Goal: Task Accomplishment & Management: Use online tool/utility

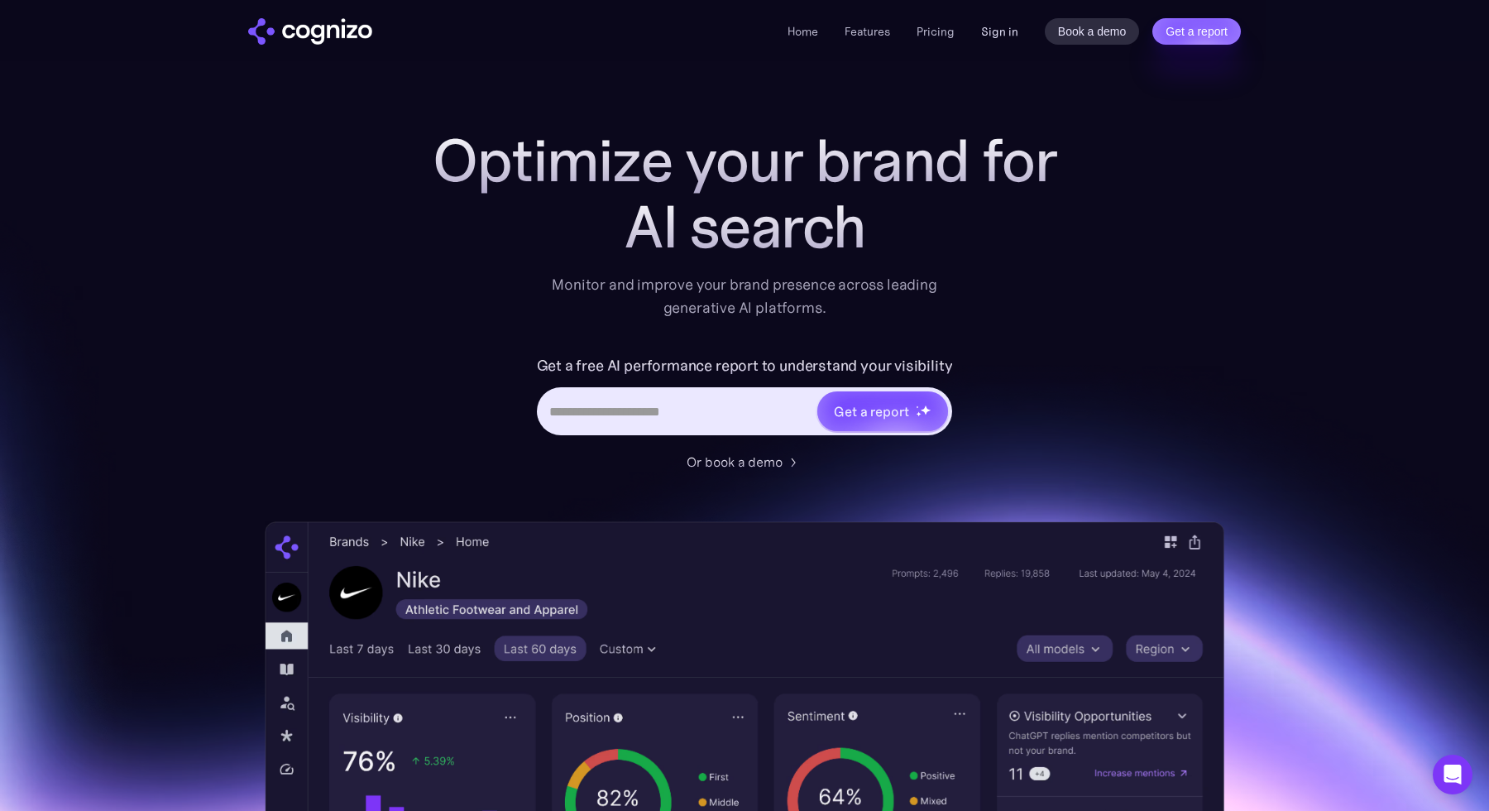
click at [1003, 31] on link "Sign in" at bounding box center [999, 32] width 37 height 20
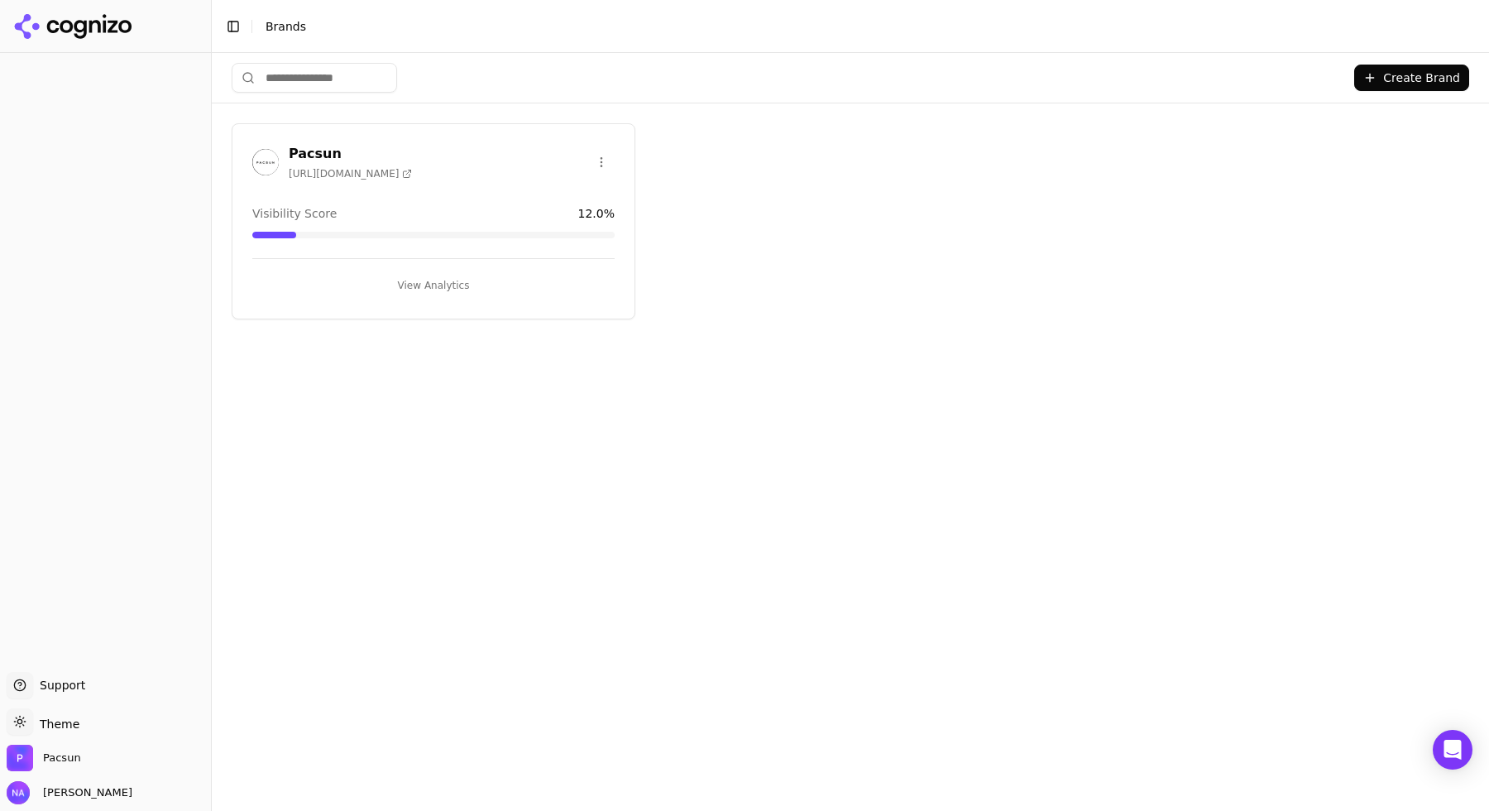
click at [780, 355] on div "Create Brand Pacsun https://pacsun.com Visibility Score 12.0 % View Analytics" at bounding box center [850, 432] width 1277 height 758
click at [413, 285] on button "View Analytics" at bounding box center [433, 285] width 362 height 26
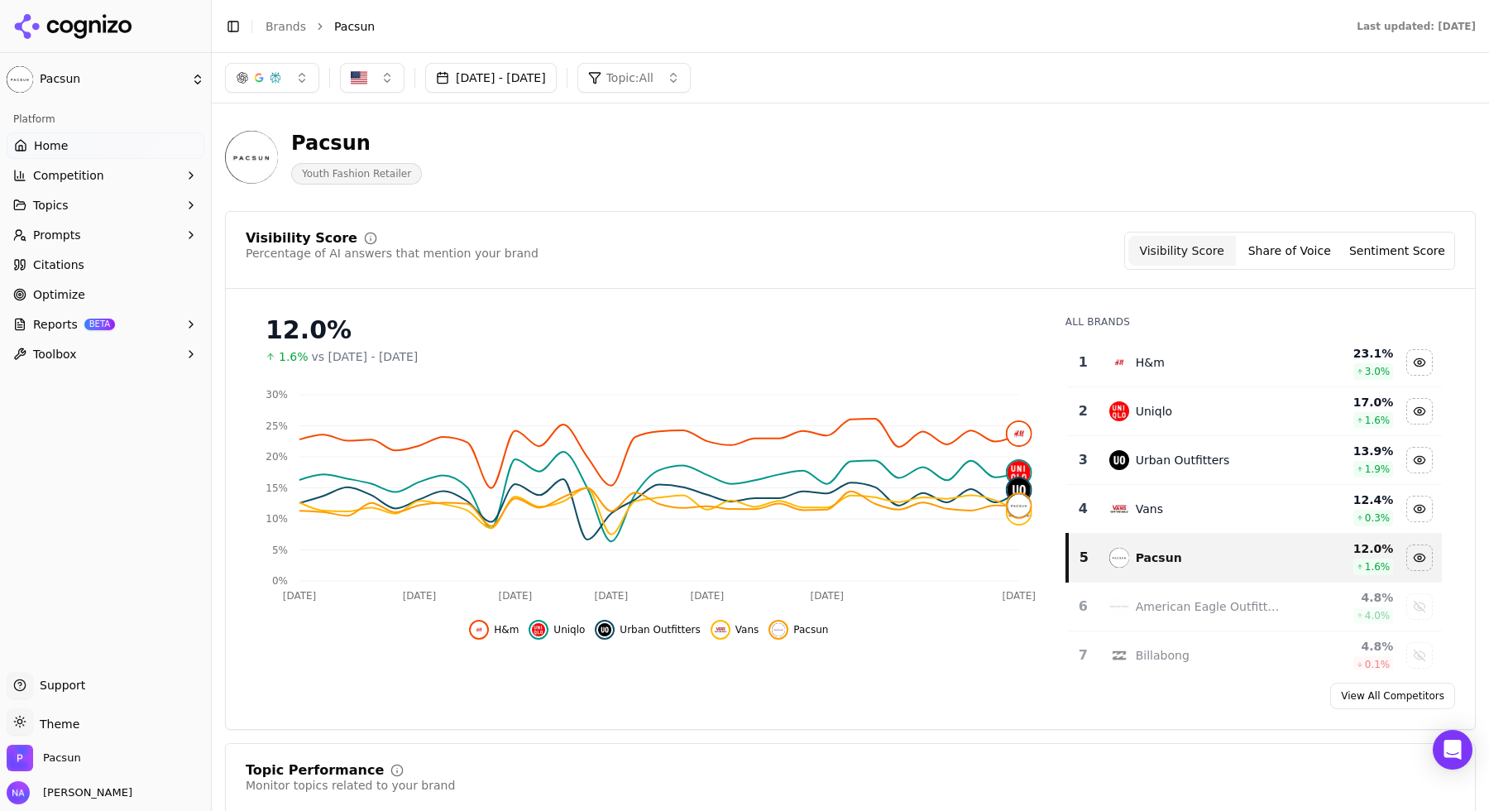
click at [81, 204] on button "Topics" at bounding box center [106, 205] width 198 height 26
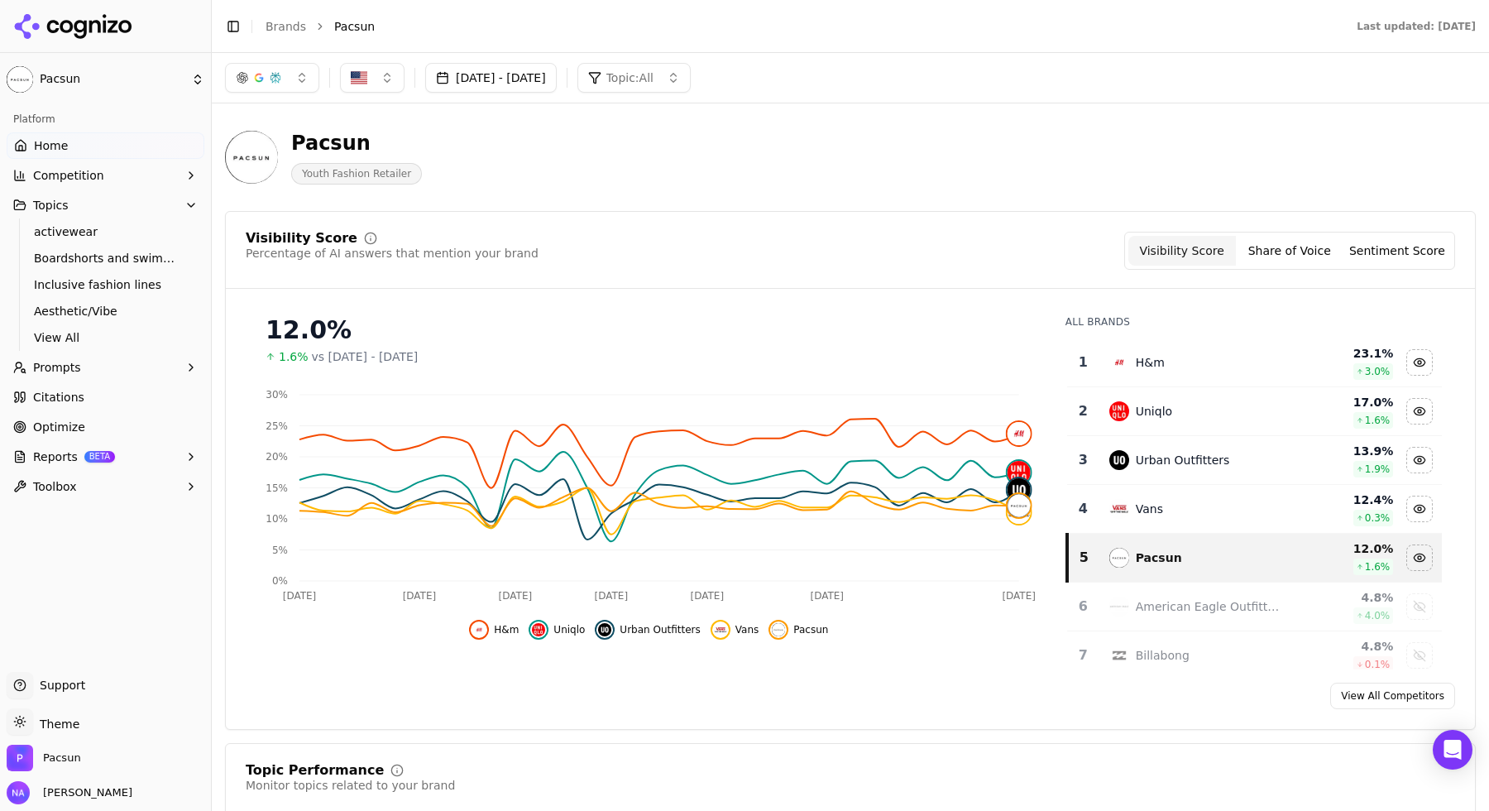
click at [77, 364] on span "Prompts" at bounding box center [57, 367] width 48 height 17
click at [53, 500] on span "Optimize" at bounding box center [59, 506] width 52 height 17
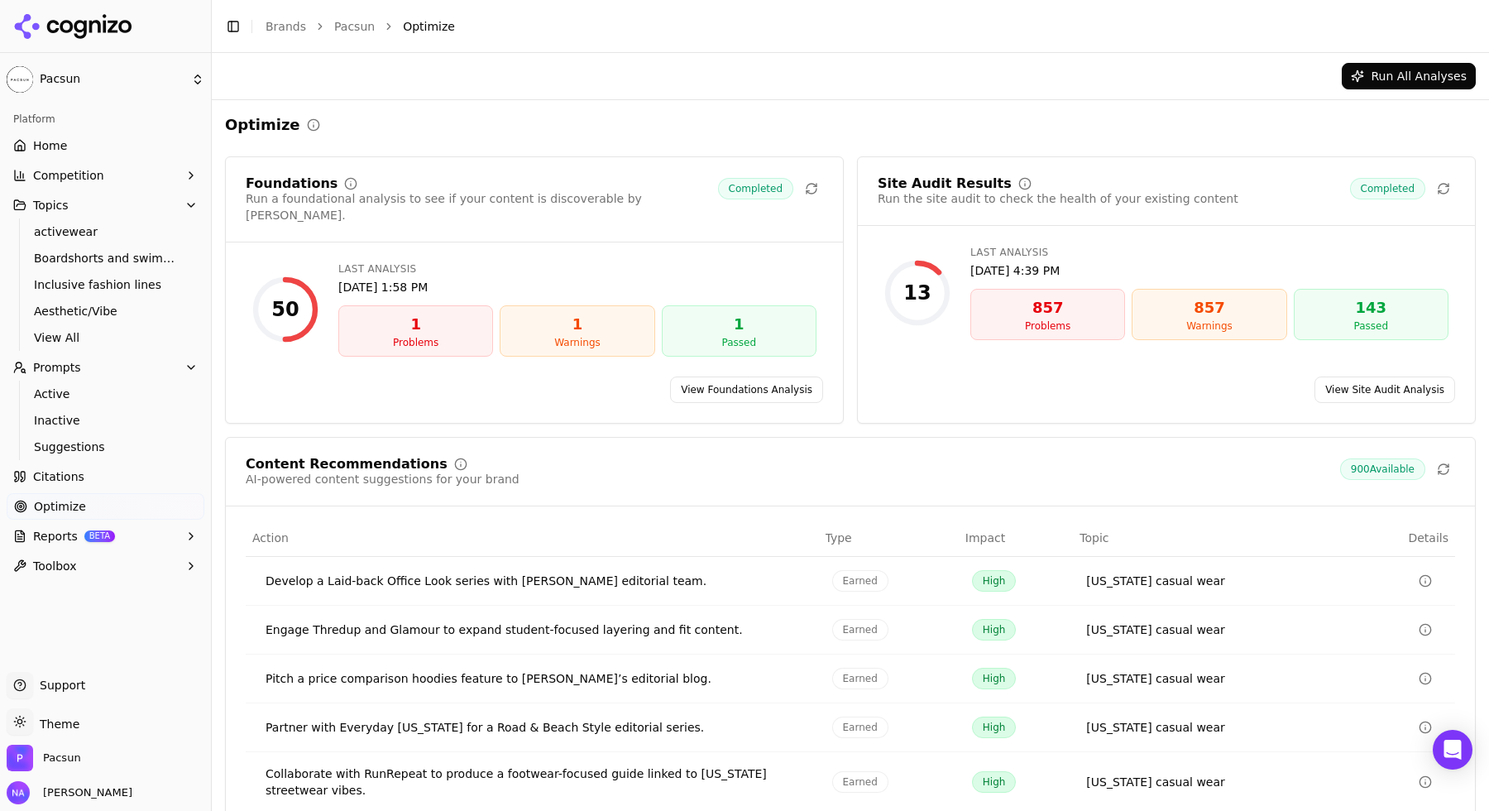
scroll to position [60, 0]
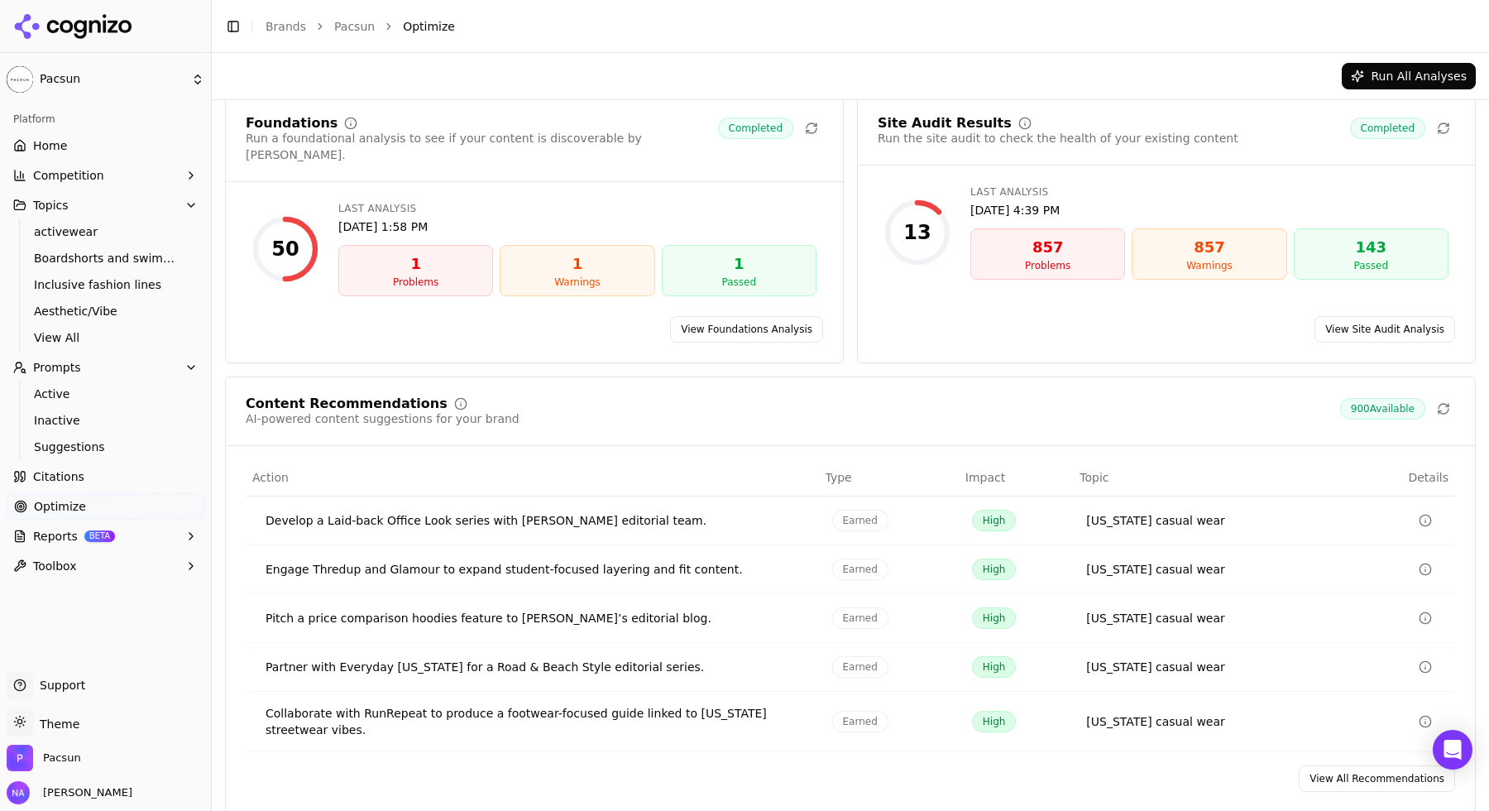
click at [1367, 765] on link "View All Recommendations" at bounding box center [1377, 778] width 156 height 26
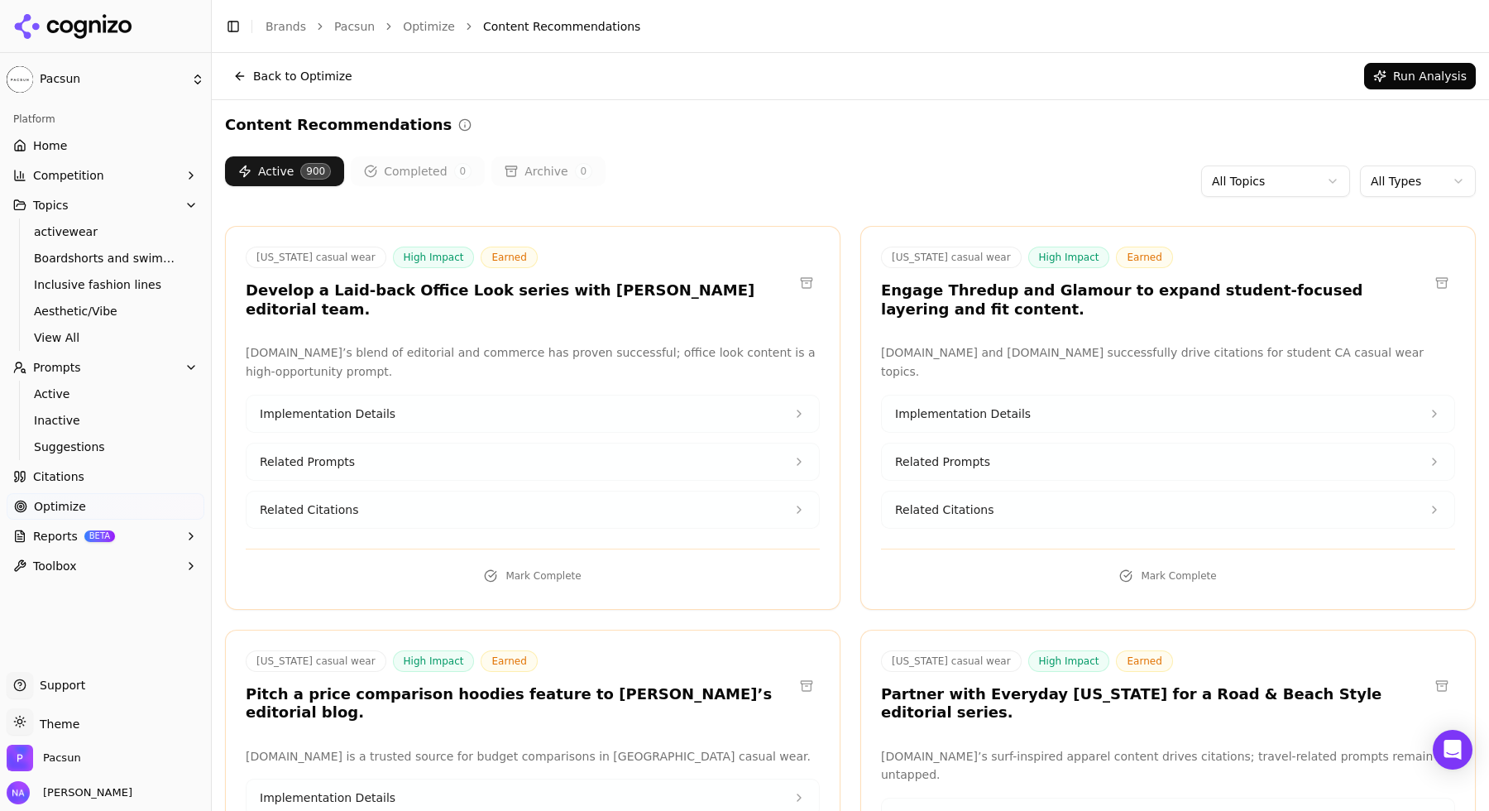
click at [1430, 177] on html "Pacsun Platform Home Competition Topics activewear Boardshorts and swimwear Inc…" at bounding box center [744, 405] width 1489 height 811
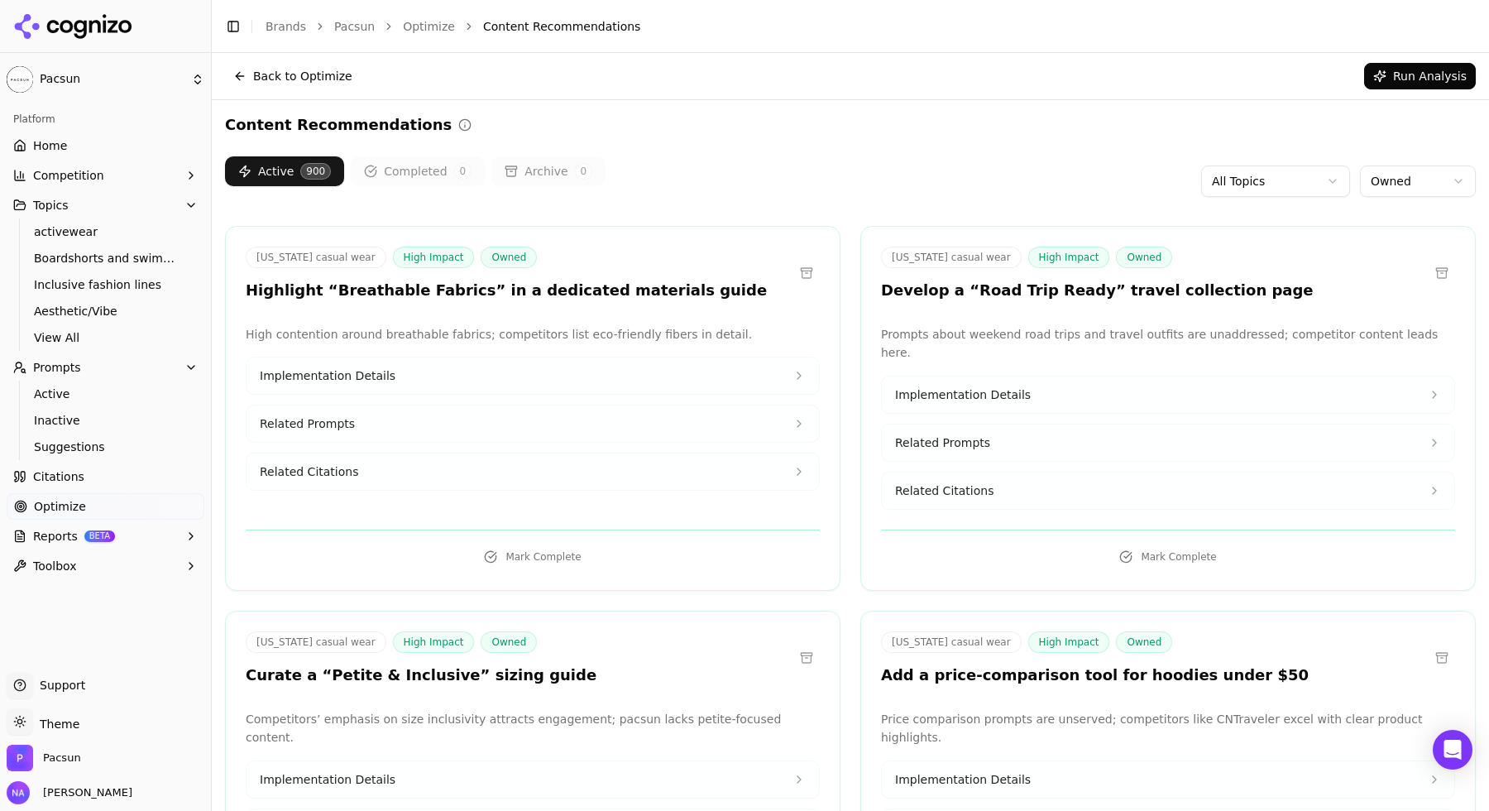
click at [85, 504] on link "Optimize" at bounding box center [106, 506] width 198 height 26
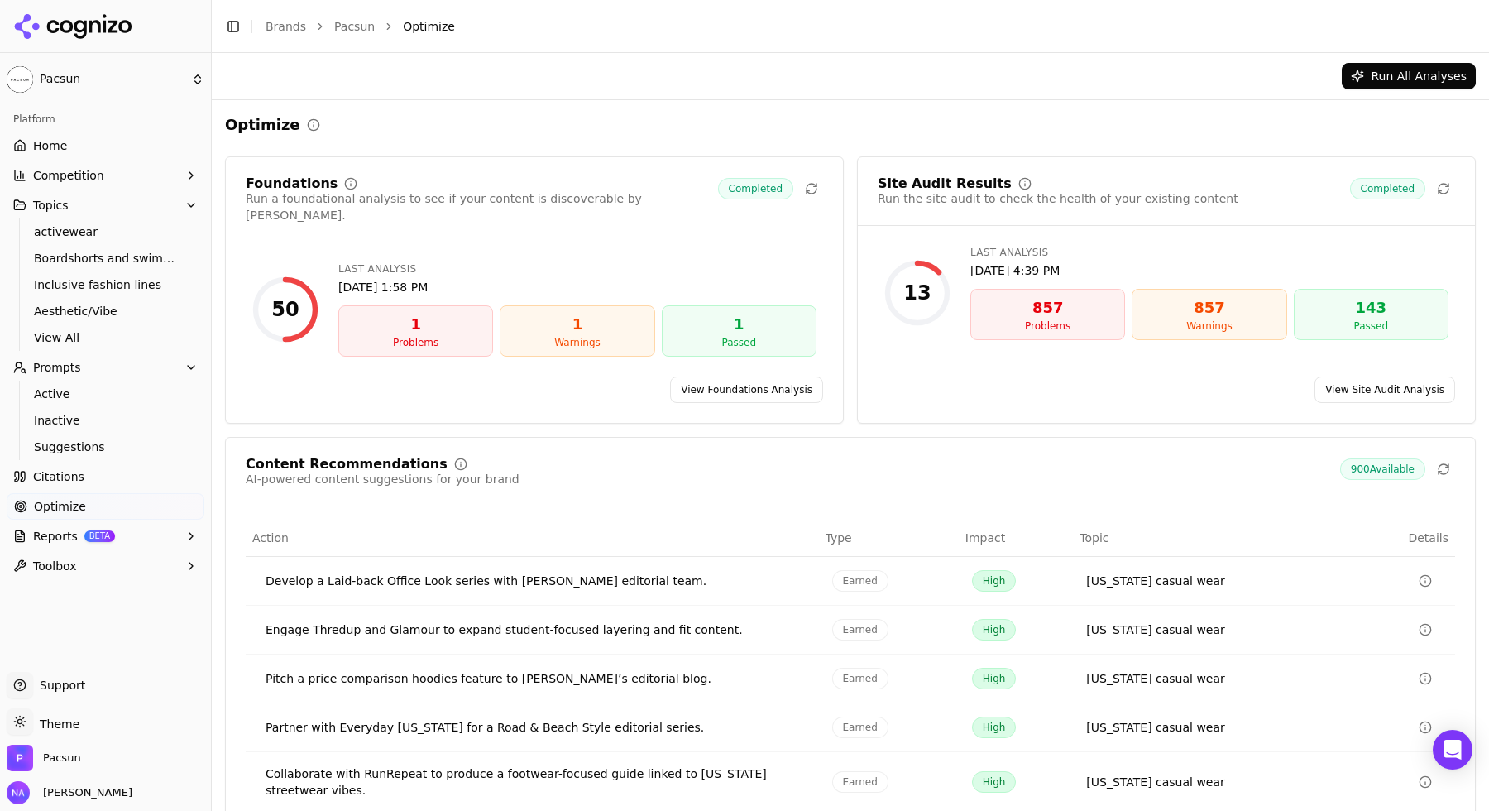
scroll to position [60, 0]
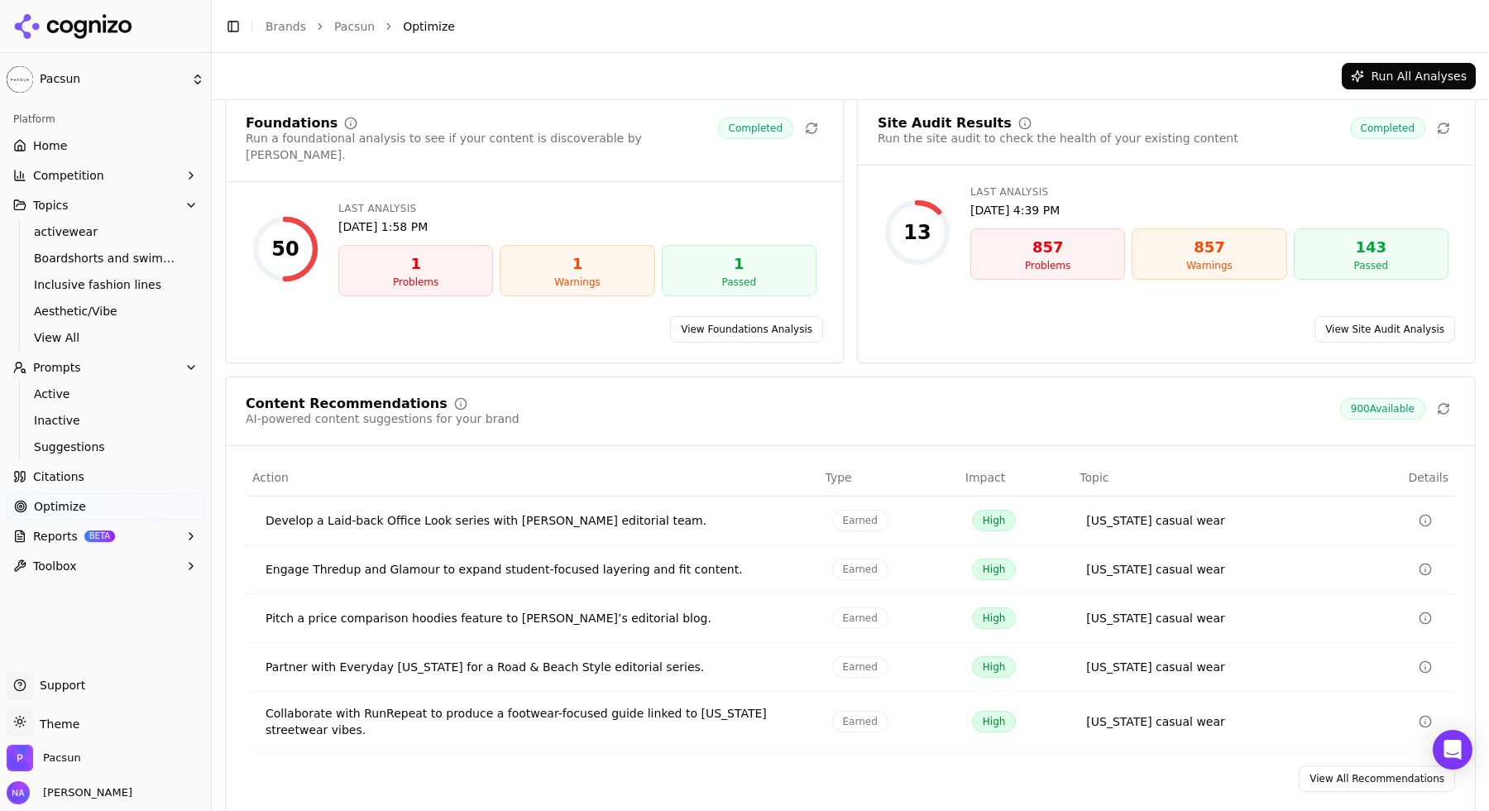
click at [1431, 424] on div "Content Recommendations AI-powered content suggestions for your brand 900 Avail…" at bounding box center [850, 421] width 1249 height 49
click at [1395, 766] on link "View All Recommendations" at bounding box center [1377, 778] width 156 height 26
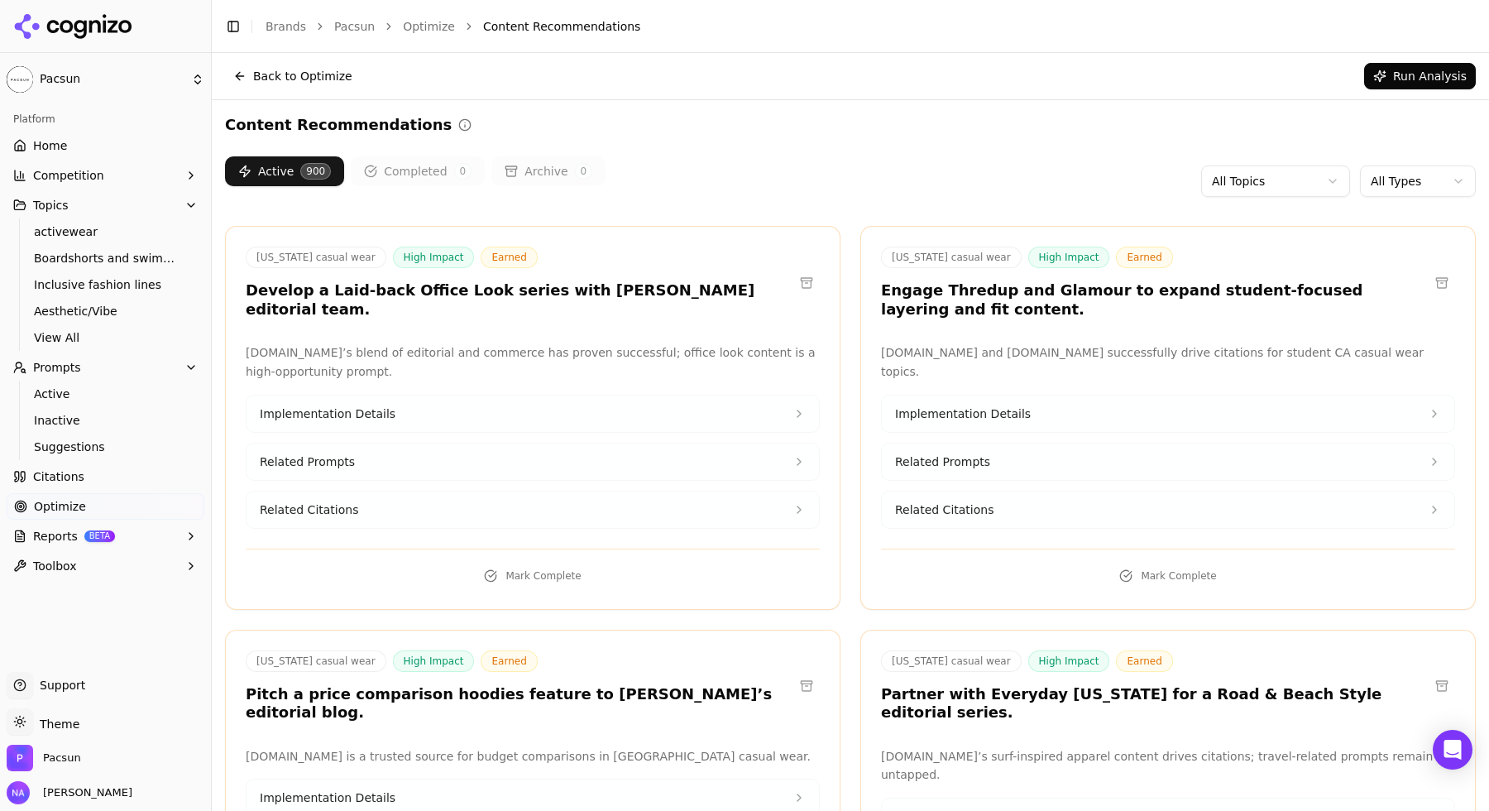
click at [1463, 176] on html "Pacsun Platform Home Competition Topics activewear Boardshorts and swimwear Inc…" at bounding box center [744, 405] width 1489 height 811
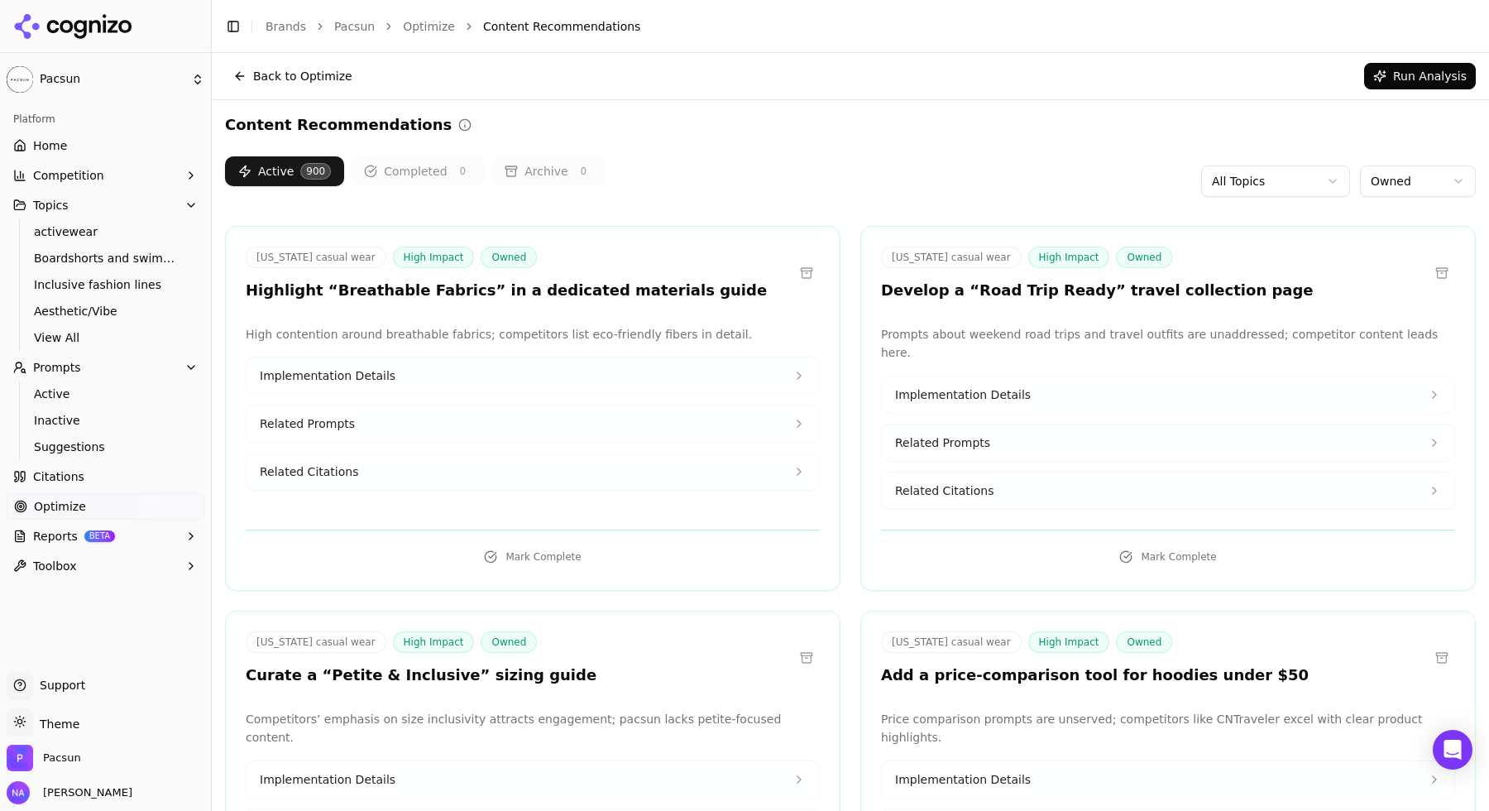
click at [147, 79] on html "Pacsun Platform Home Competition Topics activewear Boardshorts and swimwear Inc…" at bounding box center [744, 405] width 1489 height 811
click at [253, 56] on html "Pacsun Platform Home Competition Topics activewear Boardshorts and swimwear Inc…" at bounding box center [744, 405] width 1489 height 811
click at [73, 34] on icon at bounding box center [73, 26] width 120 height 25
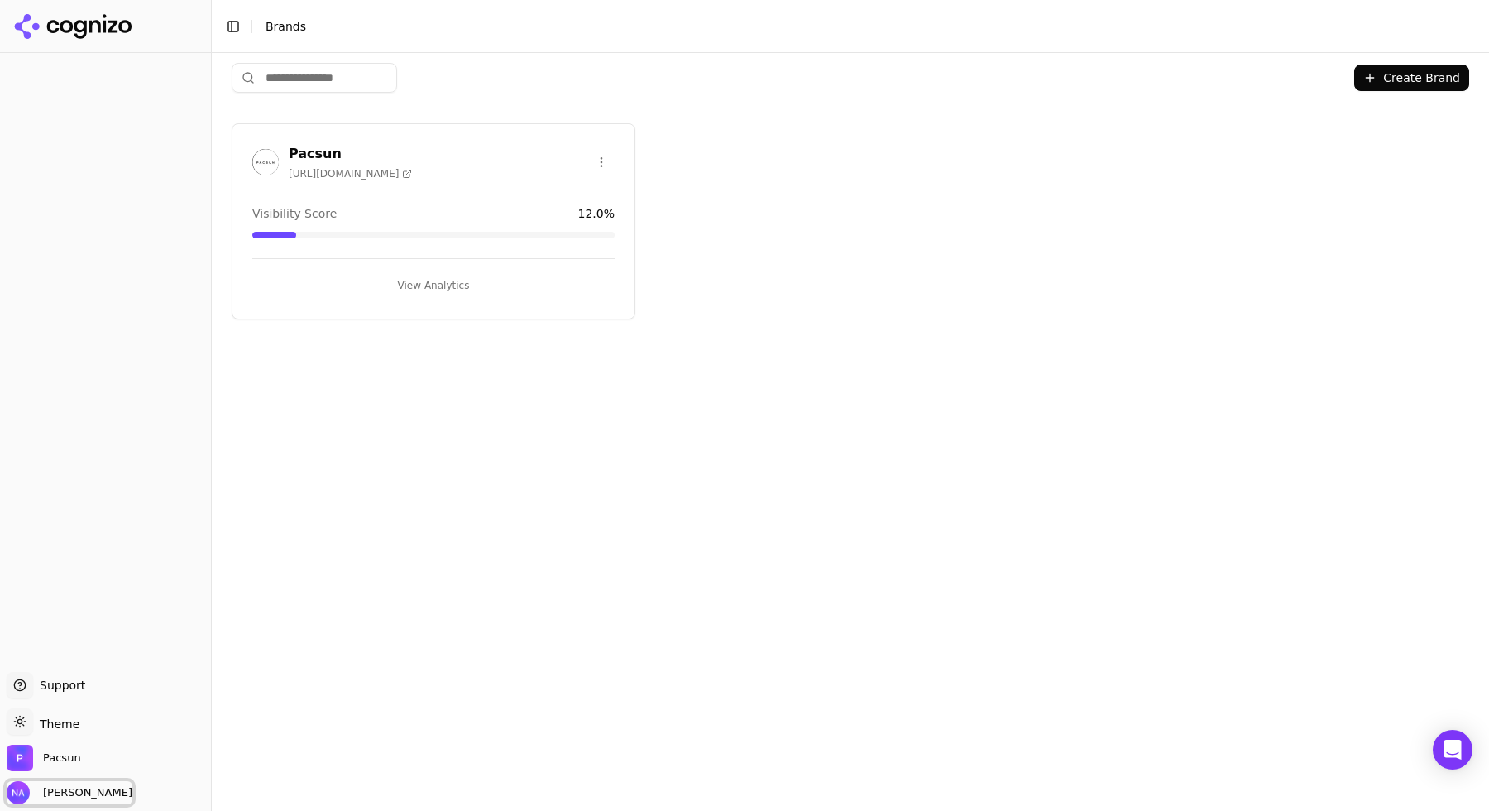
click at [60, 800] on span "[PERSON_NAME]" at bounding box center [70, 792] width 126 height 23
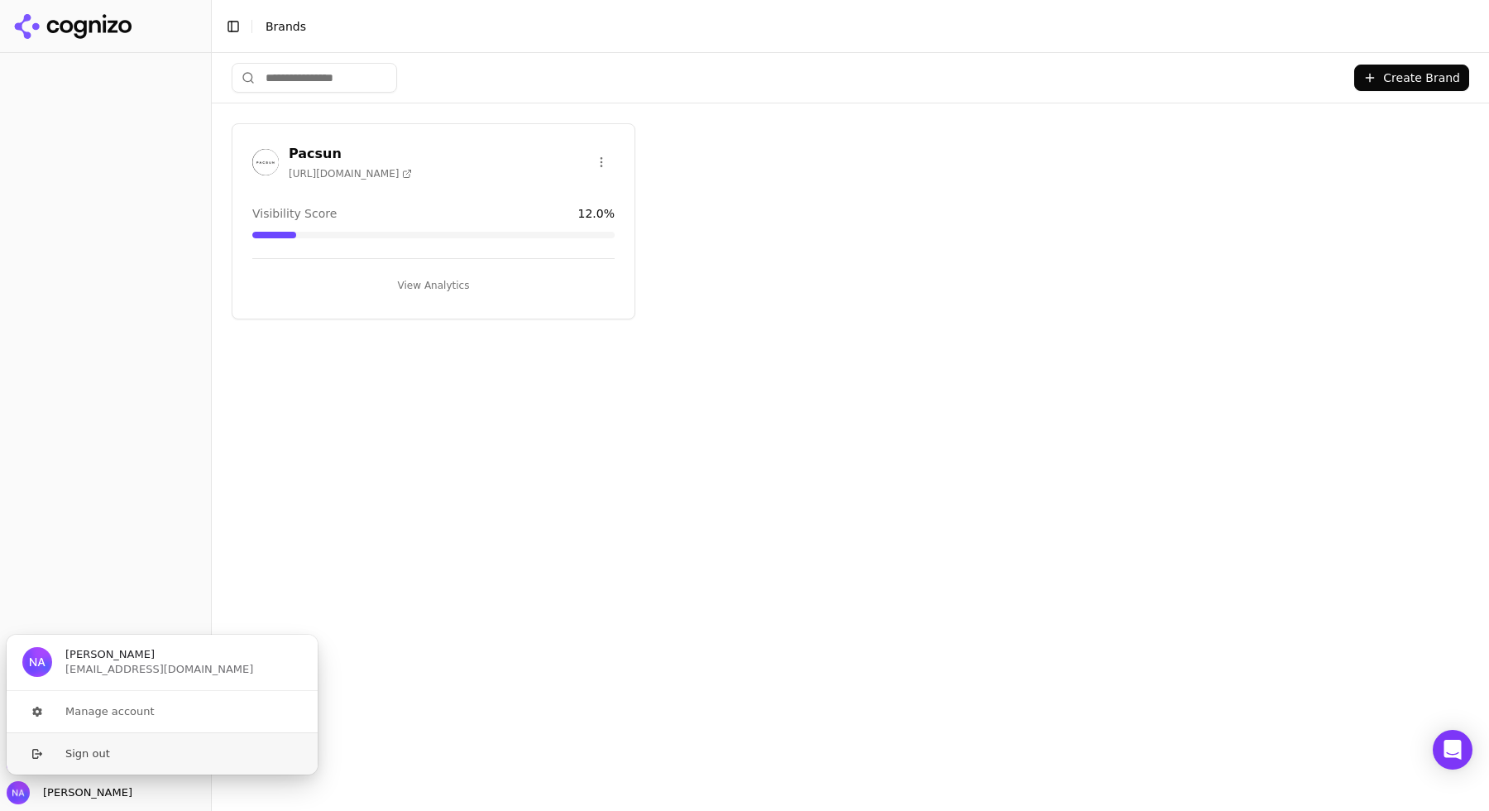
click at [93, 752] on button "Sign out" at bounding box center [162, 753] width 313 height 42
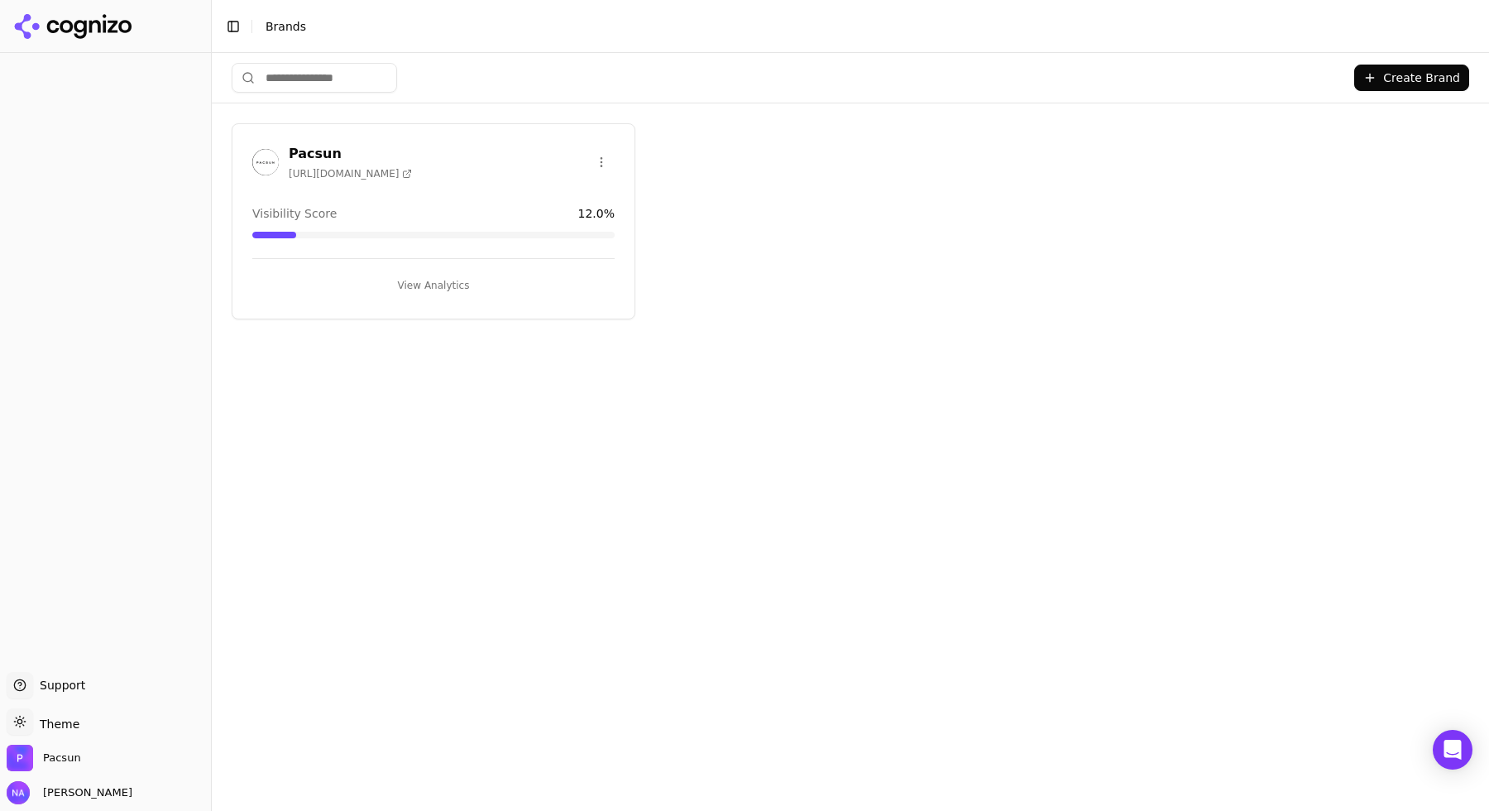
click at [440, 289] on button "View Analytics" at bounding box center [433, 285] width 362 height 26
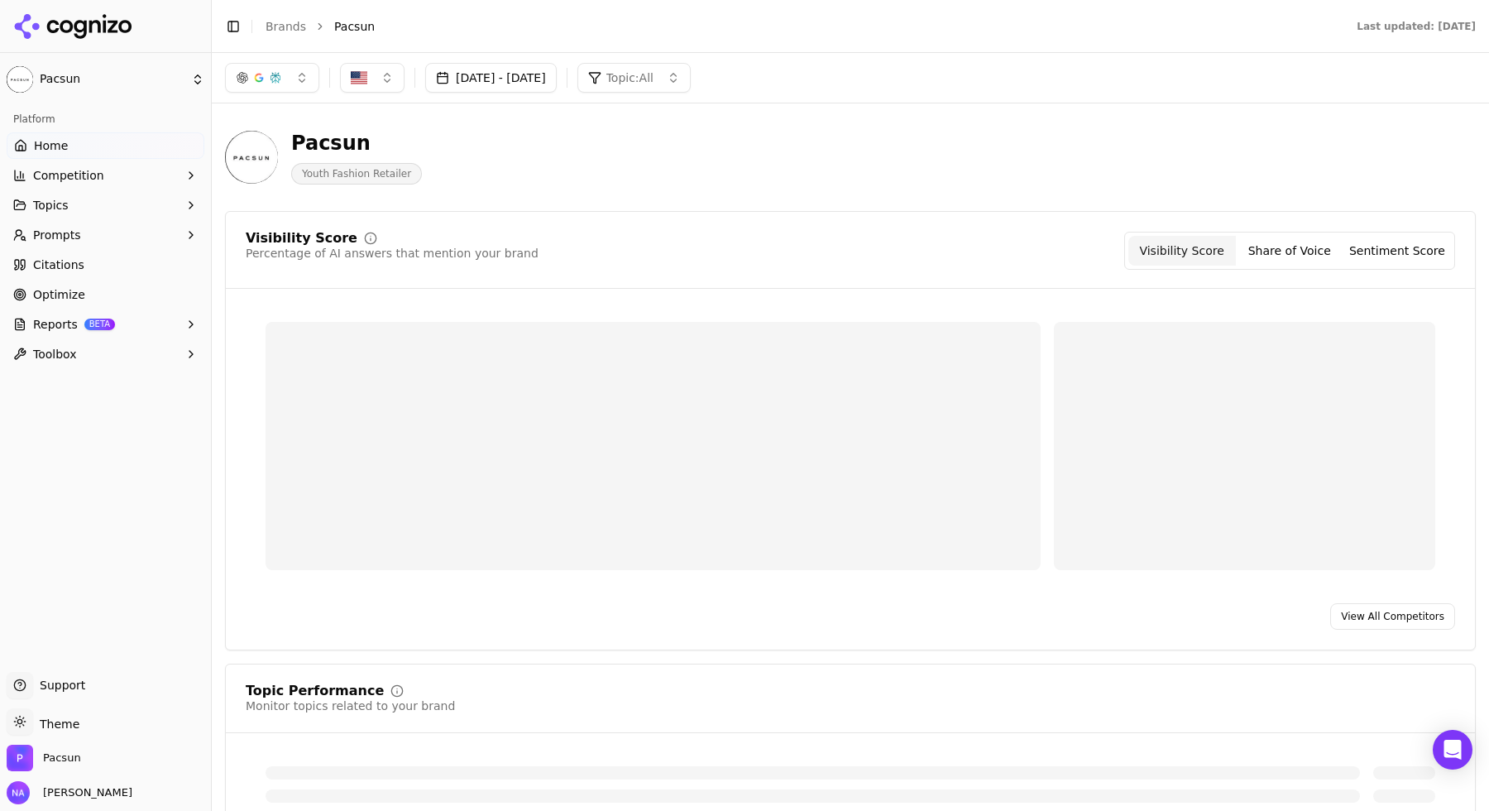
click at [84, 202] on button "Topics" at bounding box center [106, 205] width 198 height 26
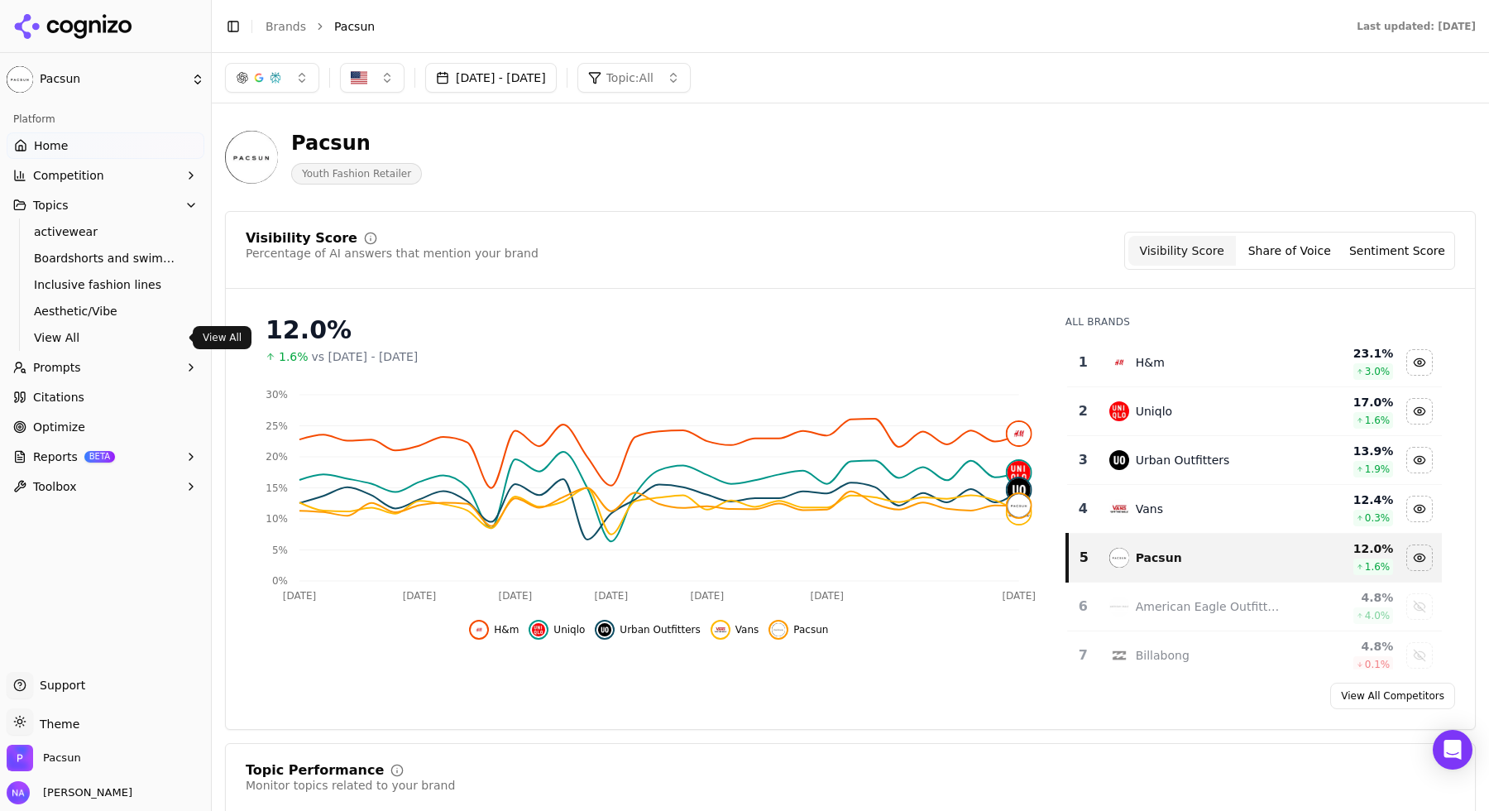
click at [67, 339] on span "View All" at bounding box center [106, 337] width 144 height 17
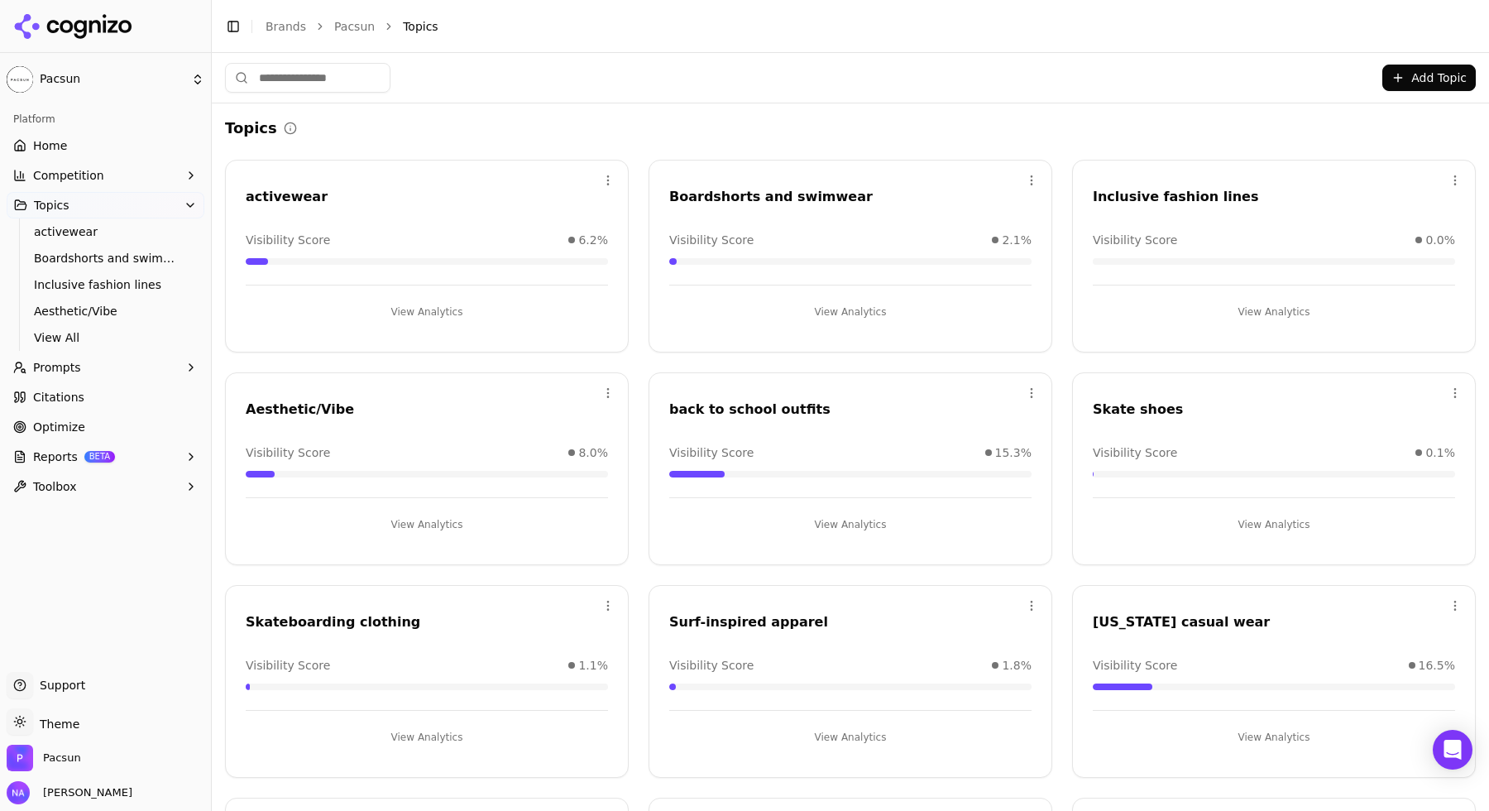
click at [680, 100] on div "Add Topic" at bounding box center [850, 78] width 1277 height 50
click at [59, 148] on span "Home" at bounding box center [50, 145] width 34 height 17
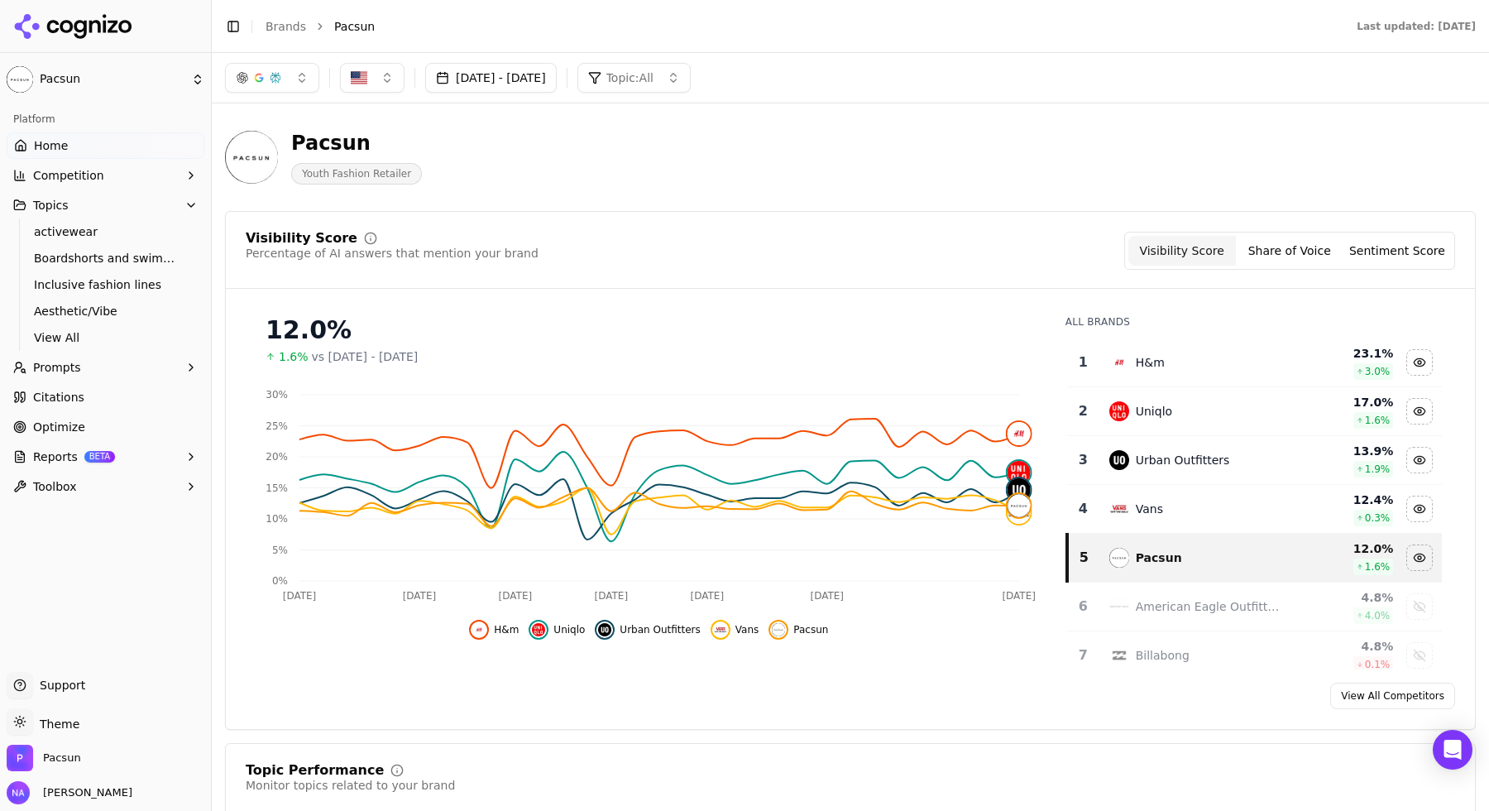
click at [292, 76] on button "button" at bounding box center [272, 78] width 94 height 30
click at [294, 184] on span "Google AI Overviews" at bounding box center [272, 177] width 104 height 33
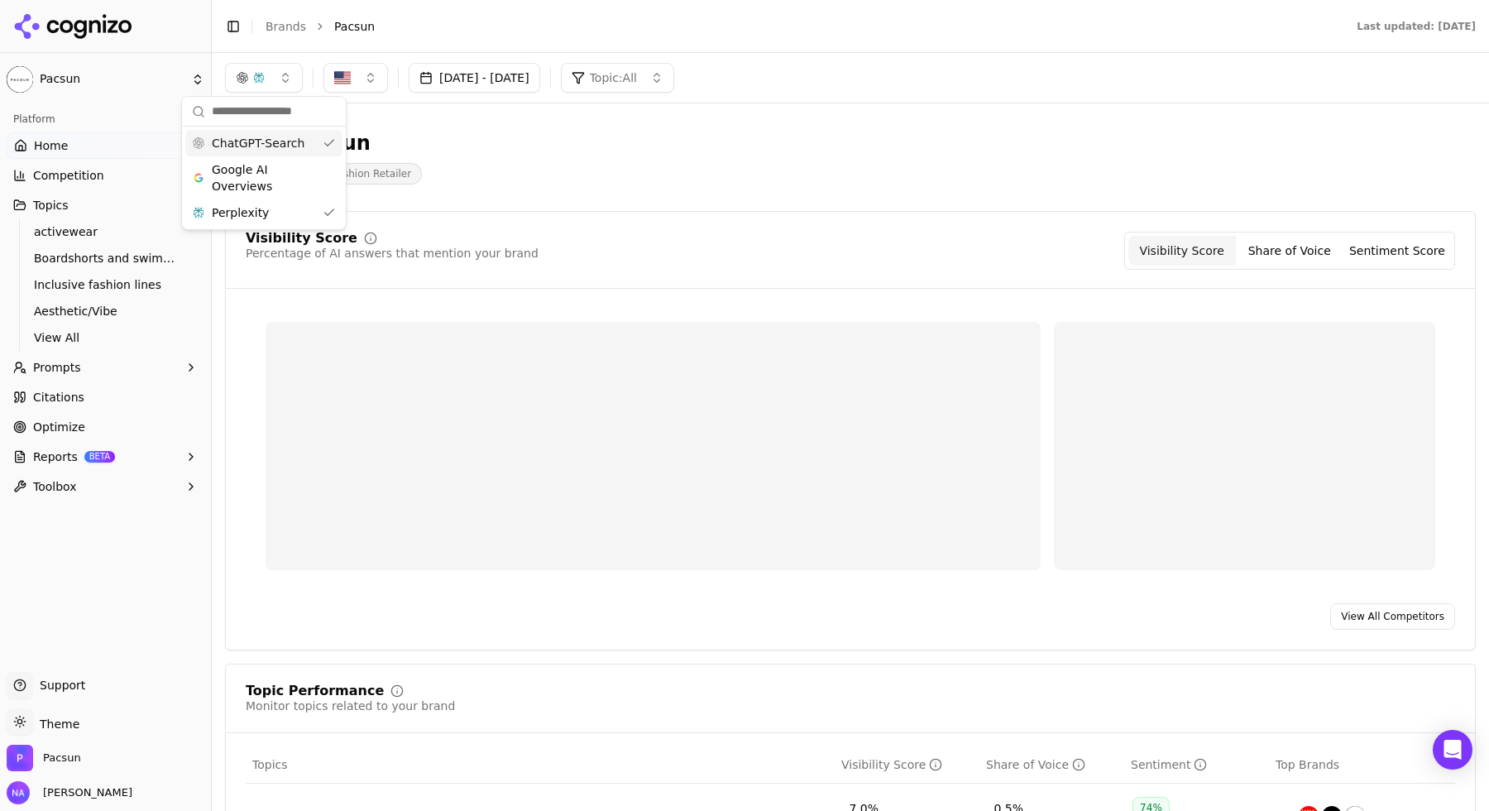
click at [318, 143] on div "ChatGPT-Search" at bounding box center [263, 143] width 157 height 26
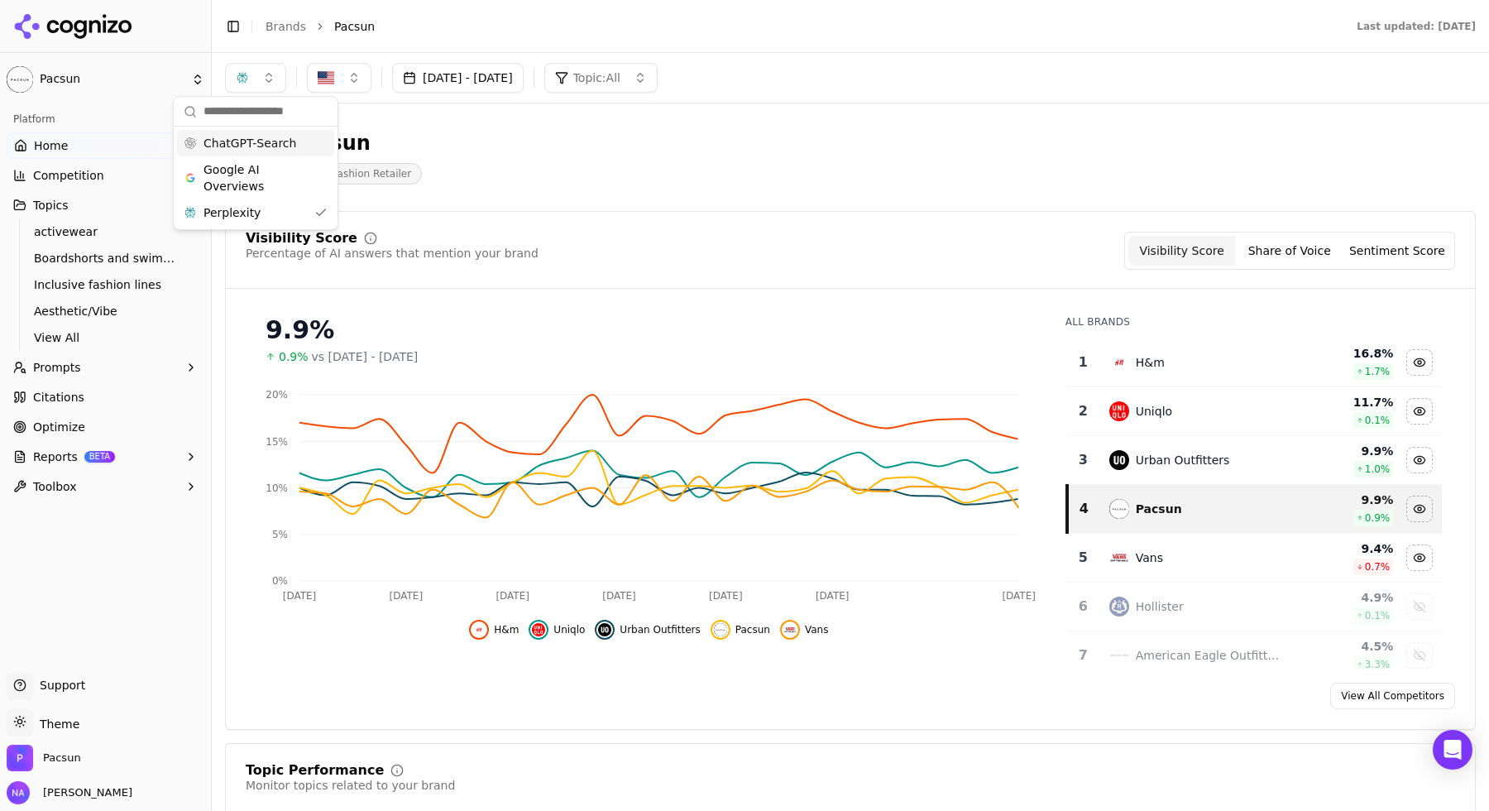
click at [474, 126] on div "Pacsun Youth Fashion Retailer" at bounding box center [850, 157] width 1251 height 81
click at [263, 79] on button "button" at bounding box center [255, 78] width 61 height 30
click at [290, 182] on span "Google AI Overviews" at bounding box center [255, 177] width 104 height 33
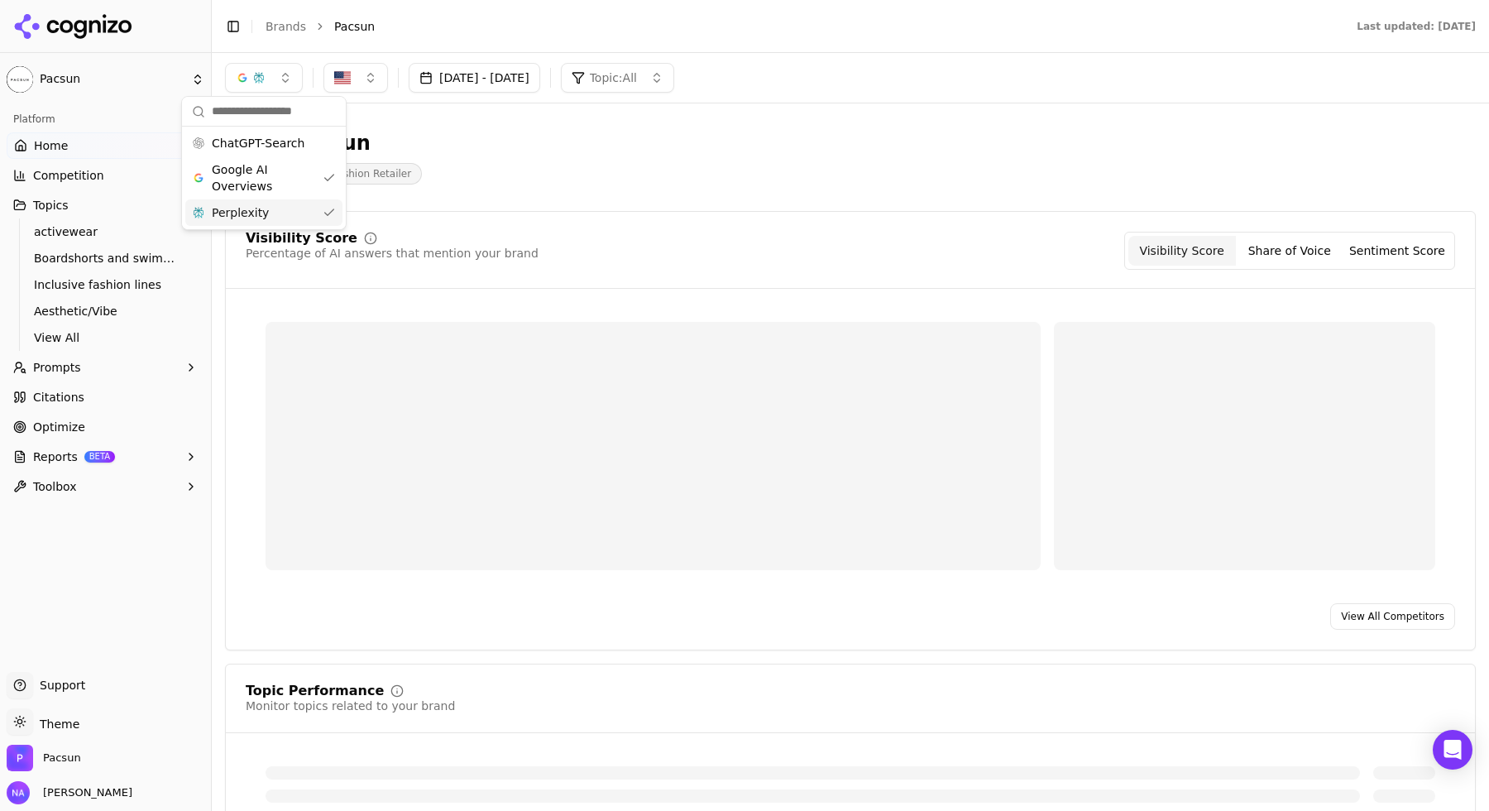
click at [284, 213] on div "Perplexity" at bounding box center [263, 212] width 157 height 26
click at [544, 162] on div "Pacsun Youth Fashion Retailer" at bounding box center [595, 157] width 741 height 55
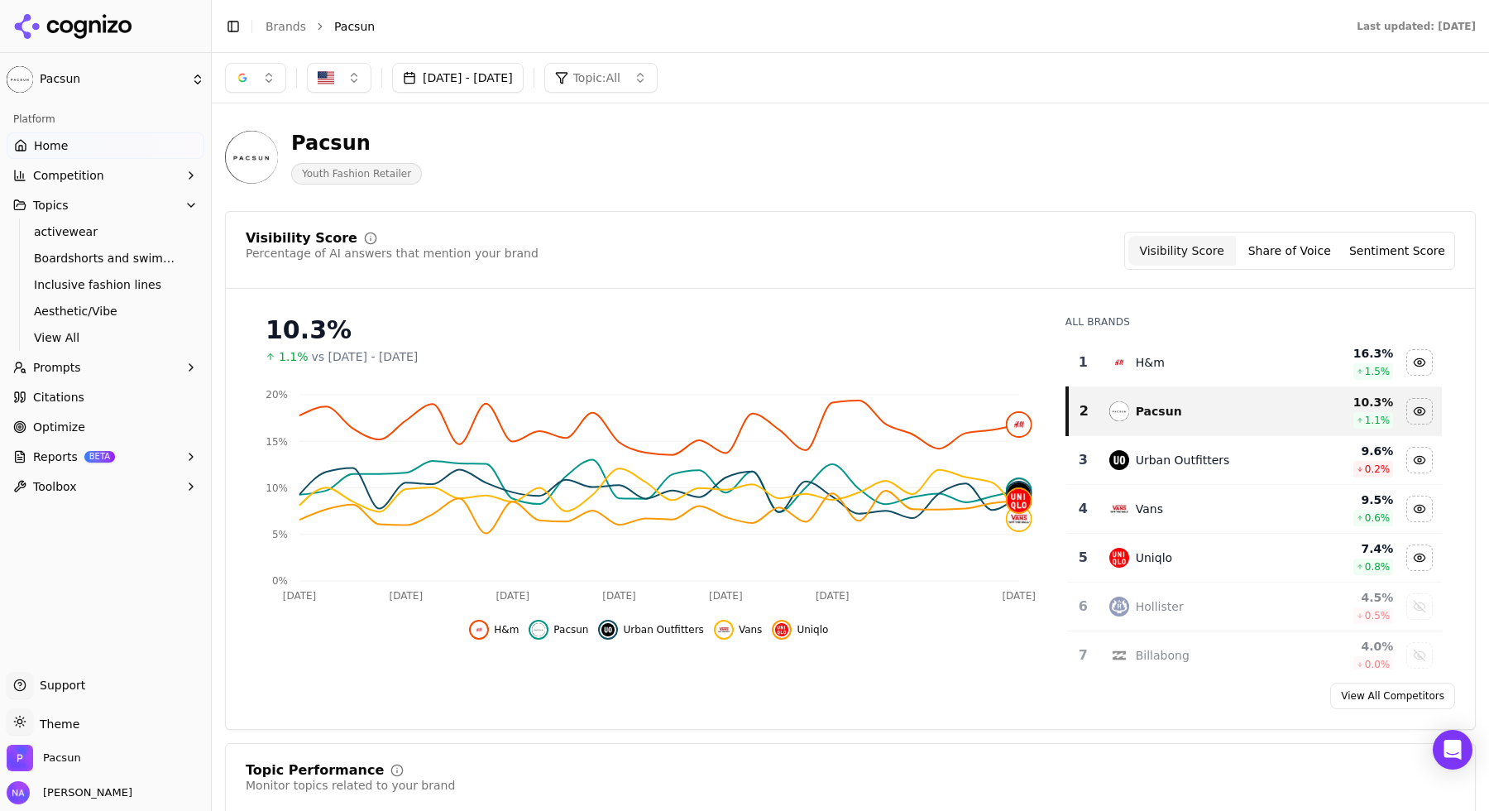
click at [271, 81] on button "button" at bounding box center [255, 78] width 61 height 30
click at [280, 184] on span "Google AI Overviews" at bounding box center [255, 177] width 104 height 33
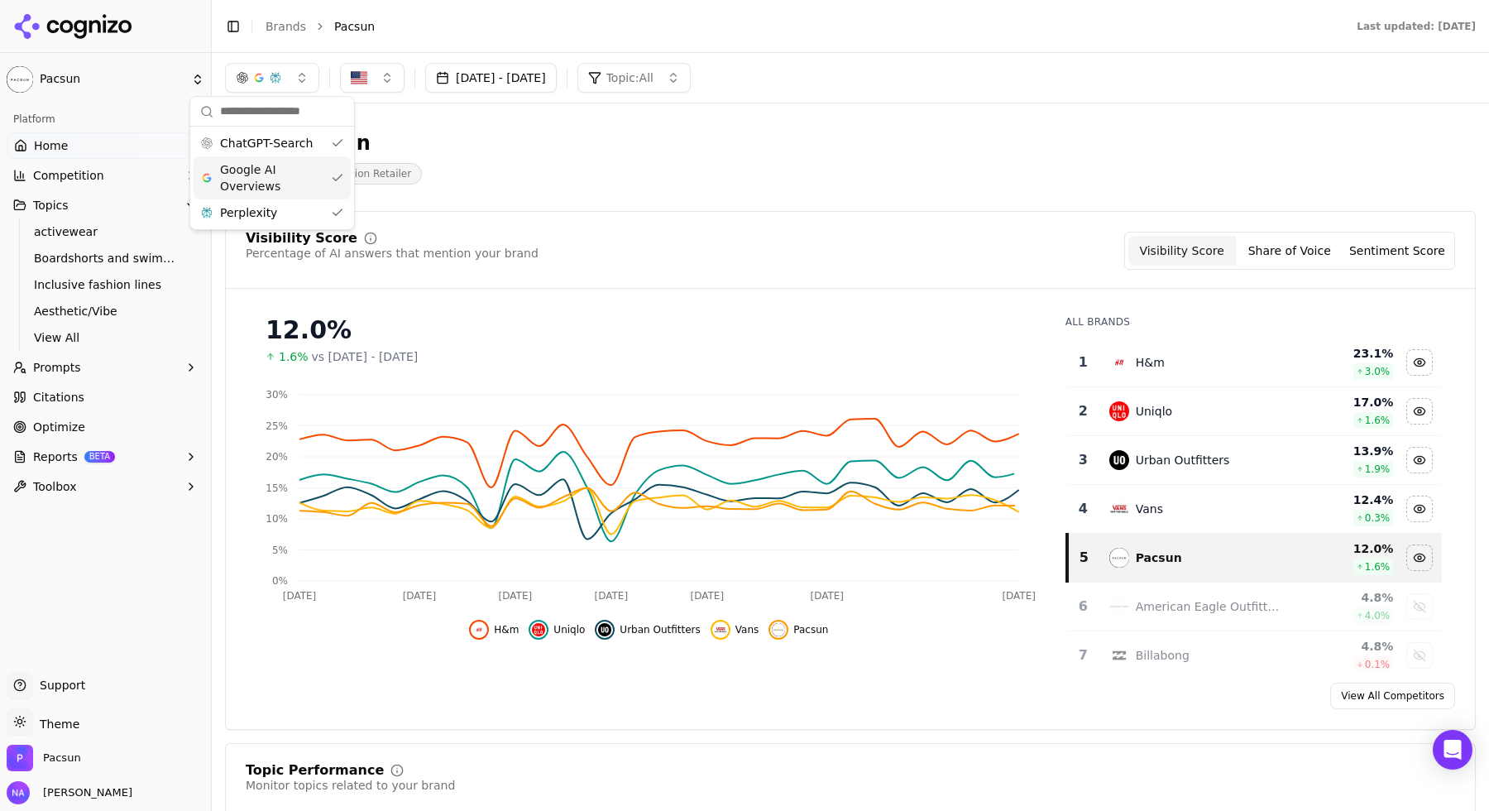
click at [309, 178] on span "Google AI Overviews" at bounding box center [272, 177] width 104 height 33
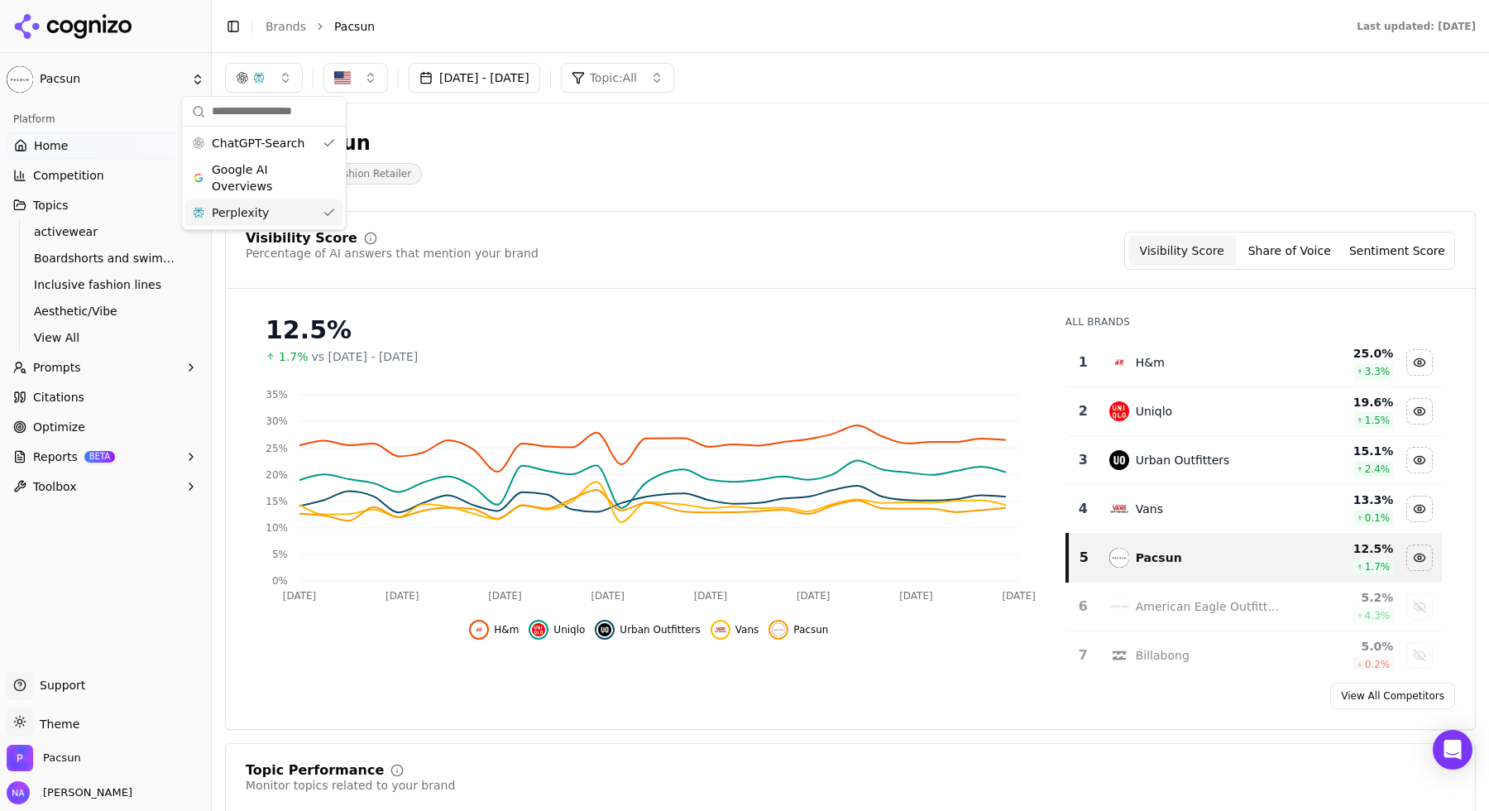
click at [304, 203] on div "Perplexity" at bounding box center [263, 212] width 157 height 26
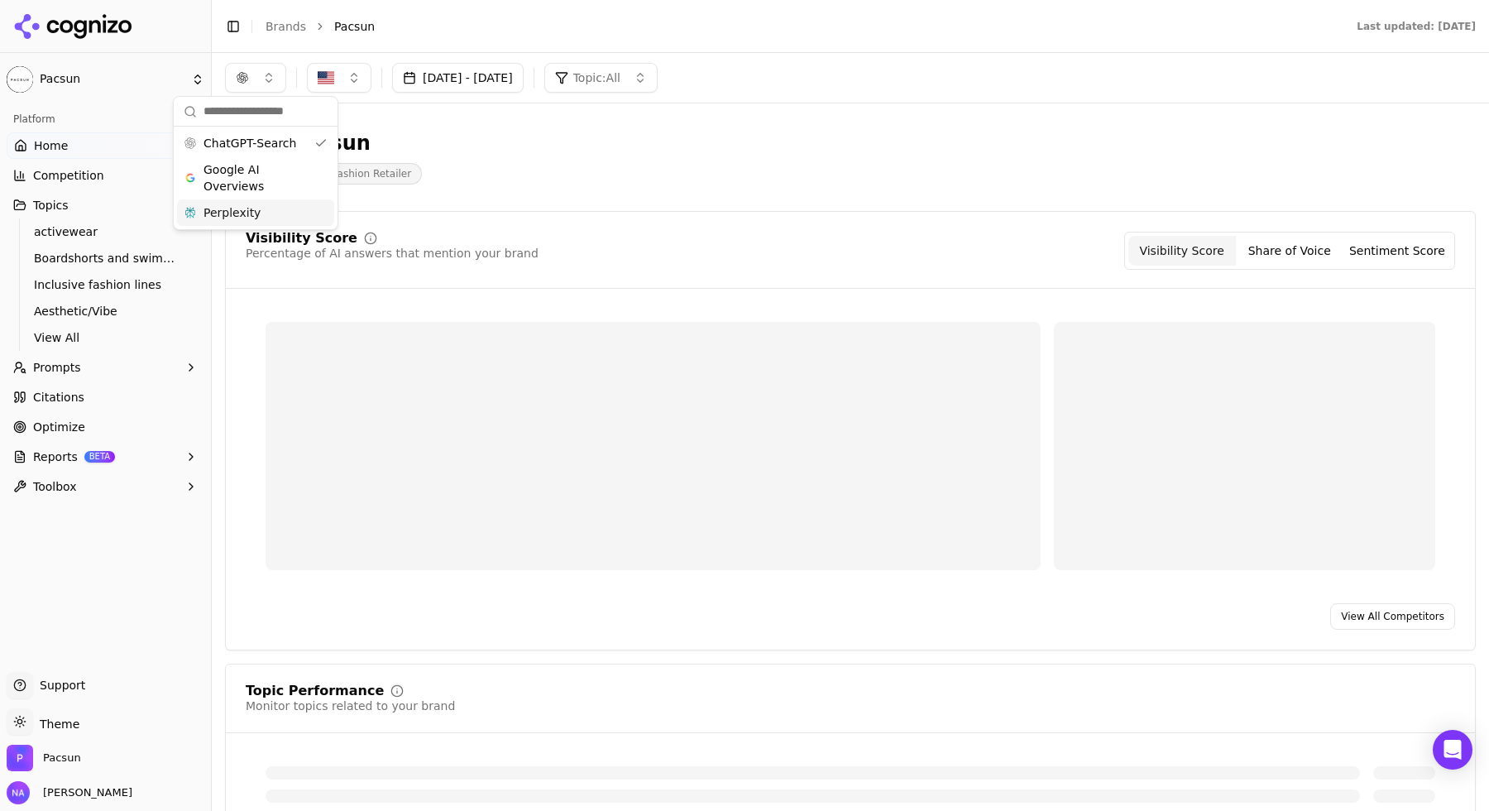
click at [541, 170] on div "Pacsun Youth Fashion Retailer" at bounding box center [595, 157] width 741 height 55
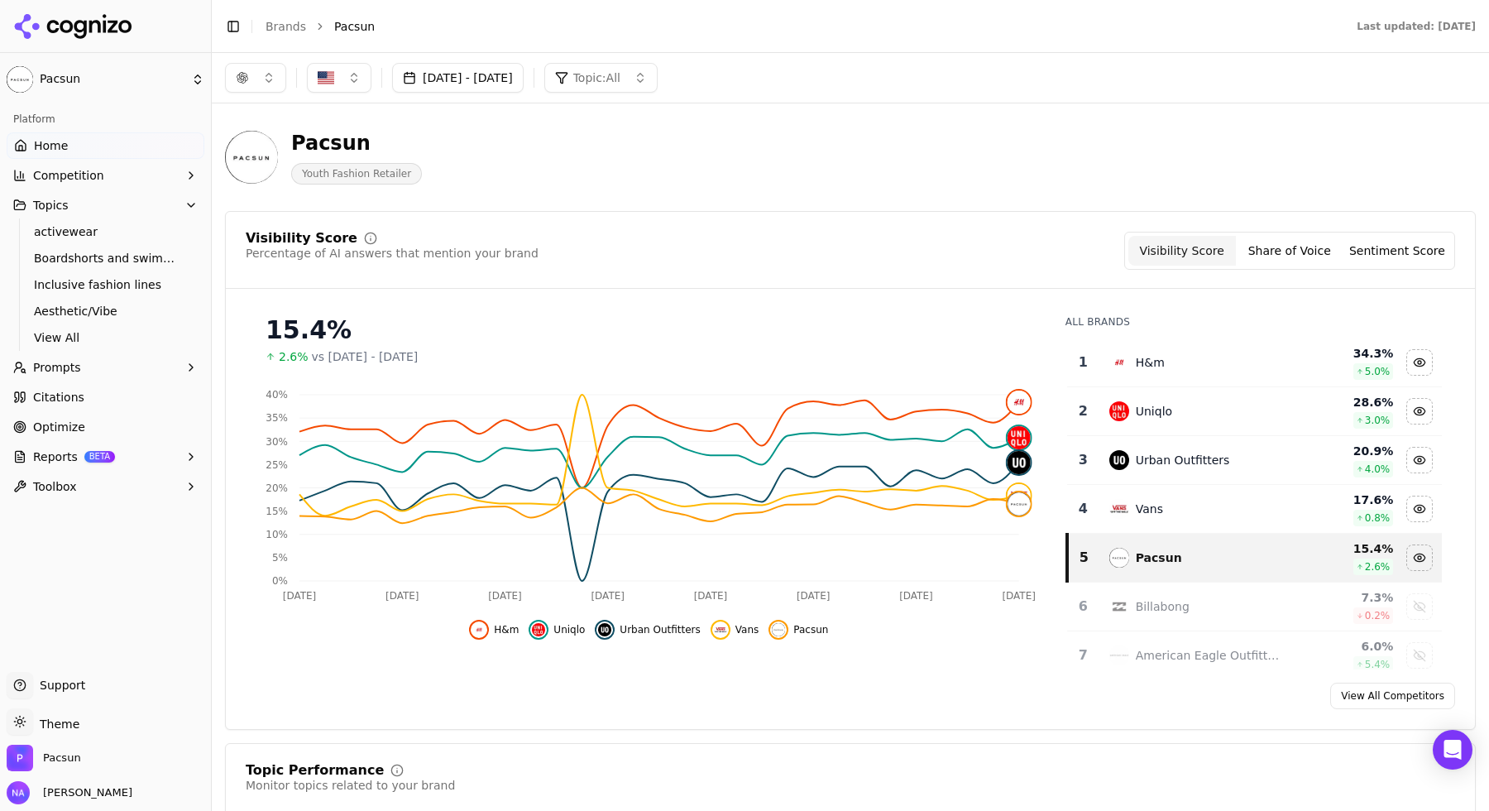
click at [257, 72] on button "button" at bounding box center [255, 78] width 61 height 30
click at [285, 179] on span "Google AI Overviews" at bounding box center [255, 177] width 104 height 33
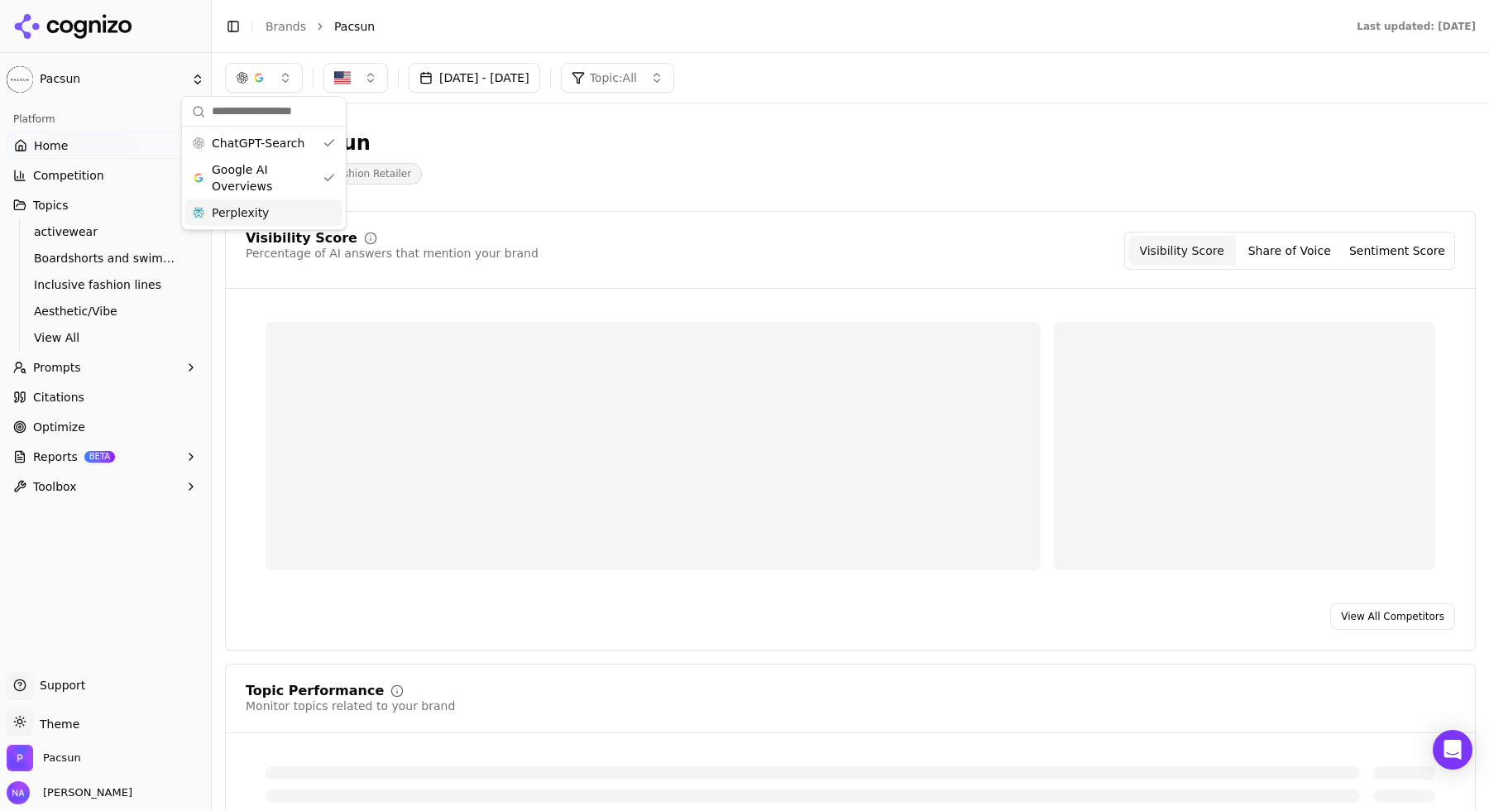
click at [291, 209] on div "Perplexity" at bounding box center [263, 212] width 157 height 26
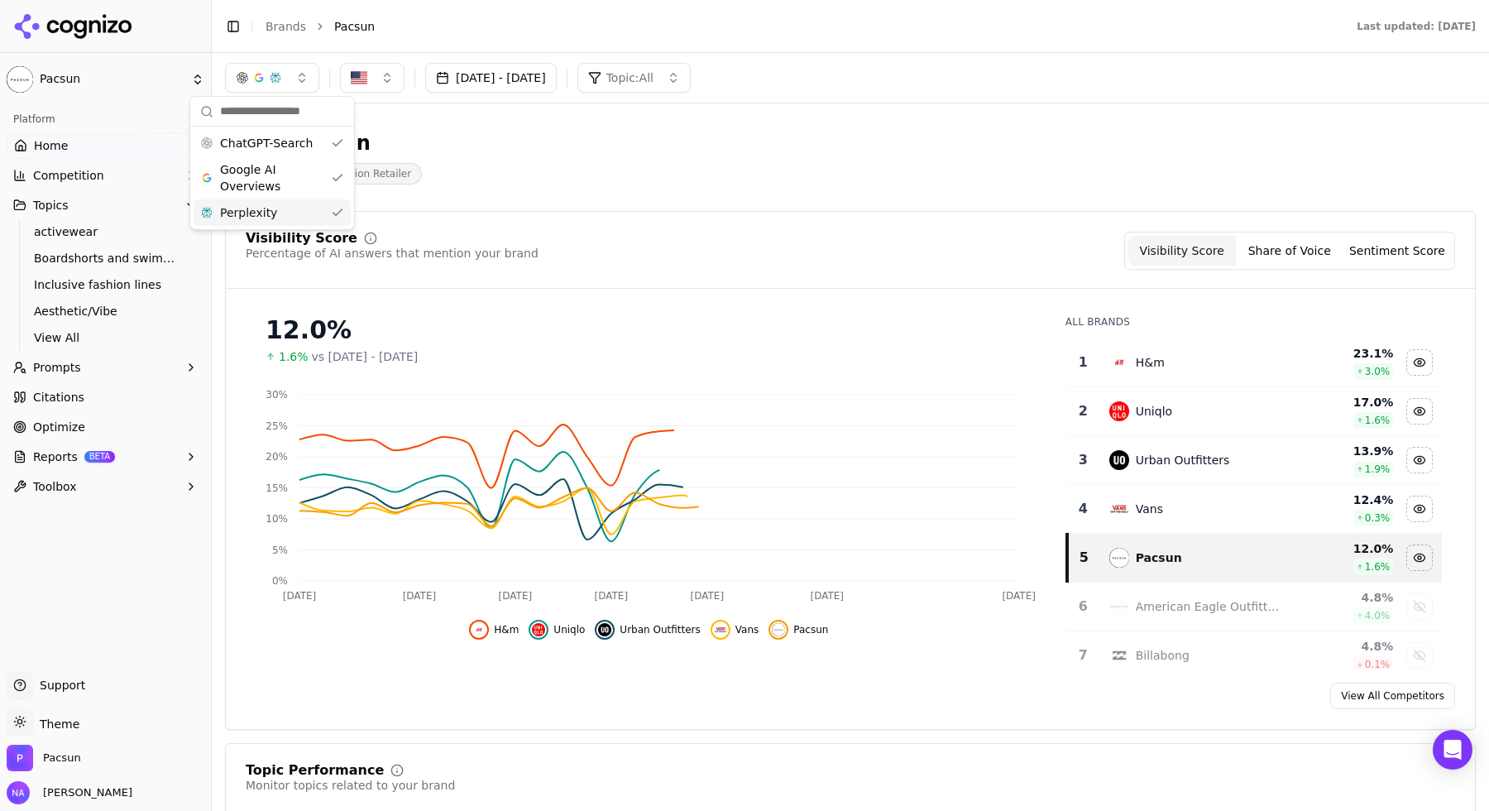
click at [577, 191] on div "Pacsun Youth Fashion Retailer" at bounding box center [850, 157] width 1251 height 81
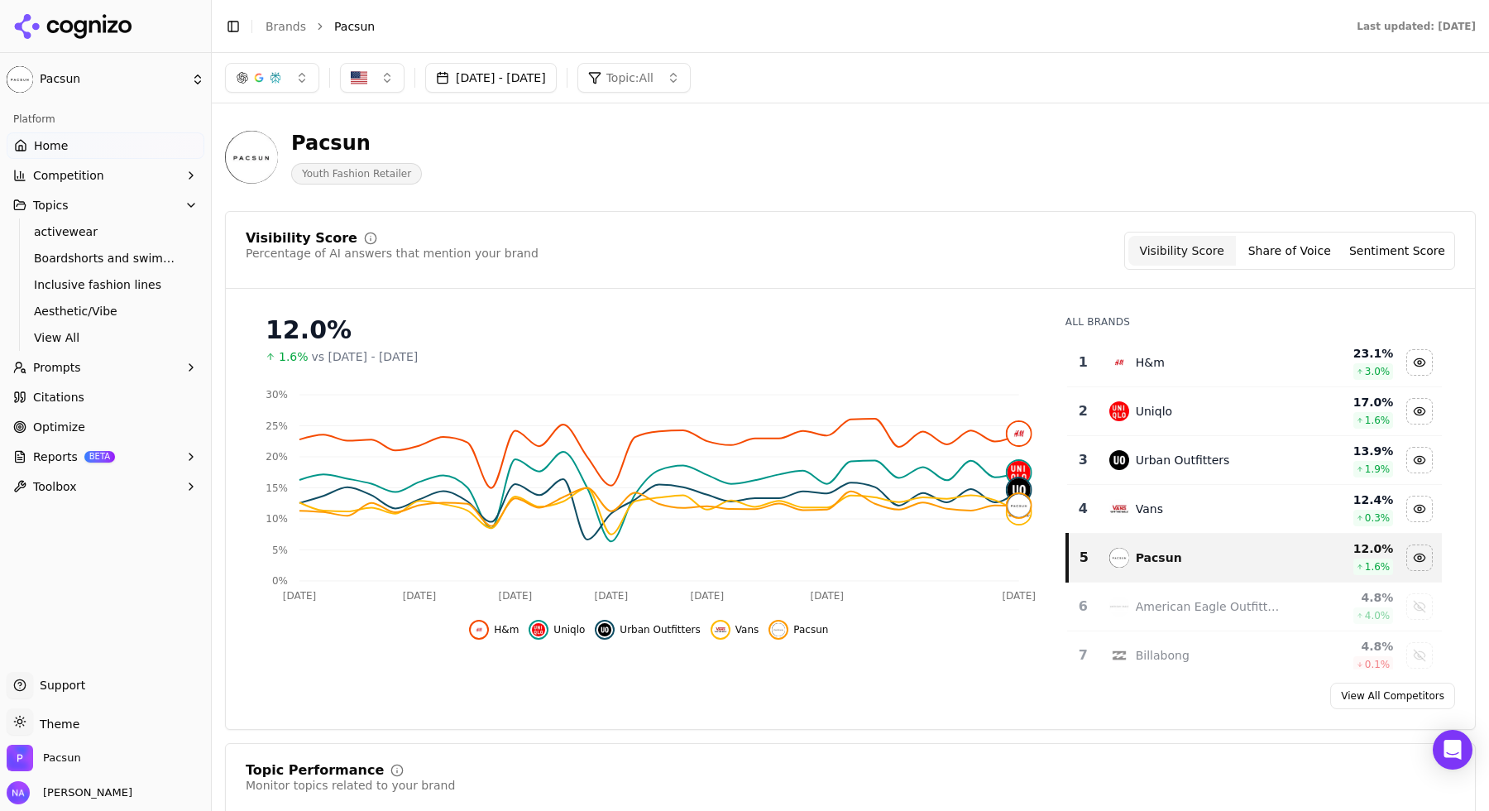
click at [276, 74] on div "button" at bounding box center [275, 77] width 13 height 13
click at [271, 152] on div "ChatGPT-Search" at bounding box center [272, 143] width 157 height 26
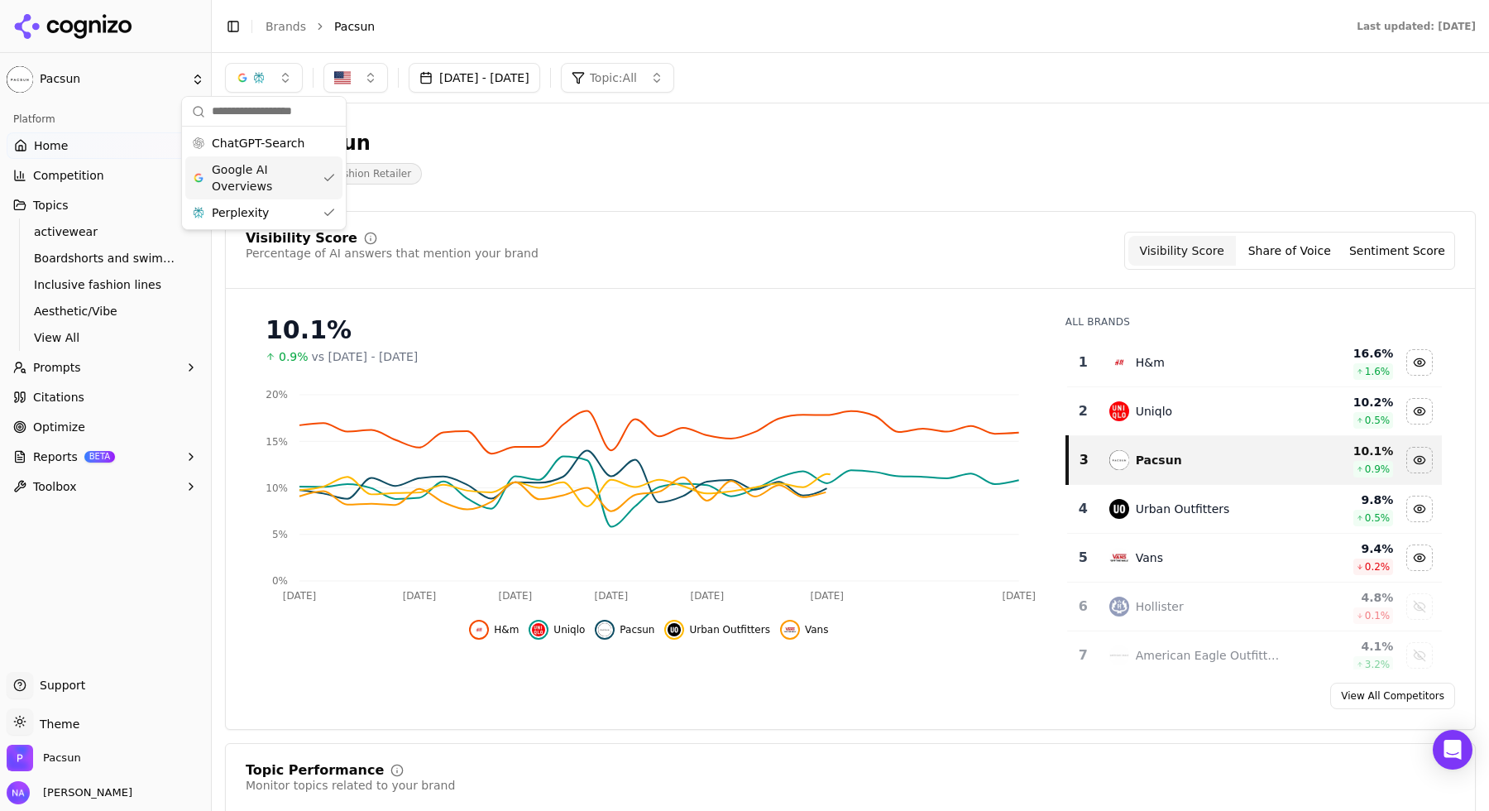
click at [278, 165] on span "Google AI Overviews" at bounding box center [264, 177] width 104 height 33
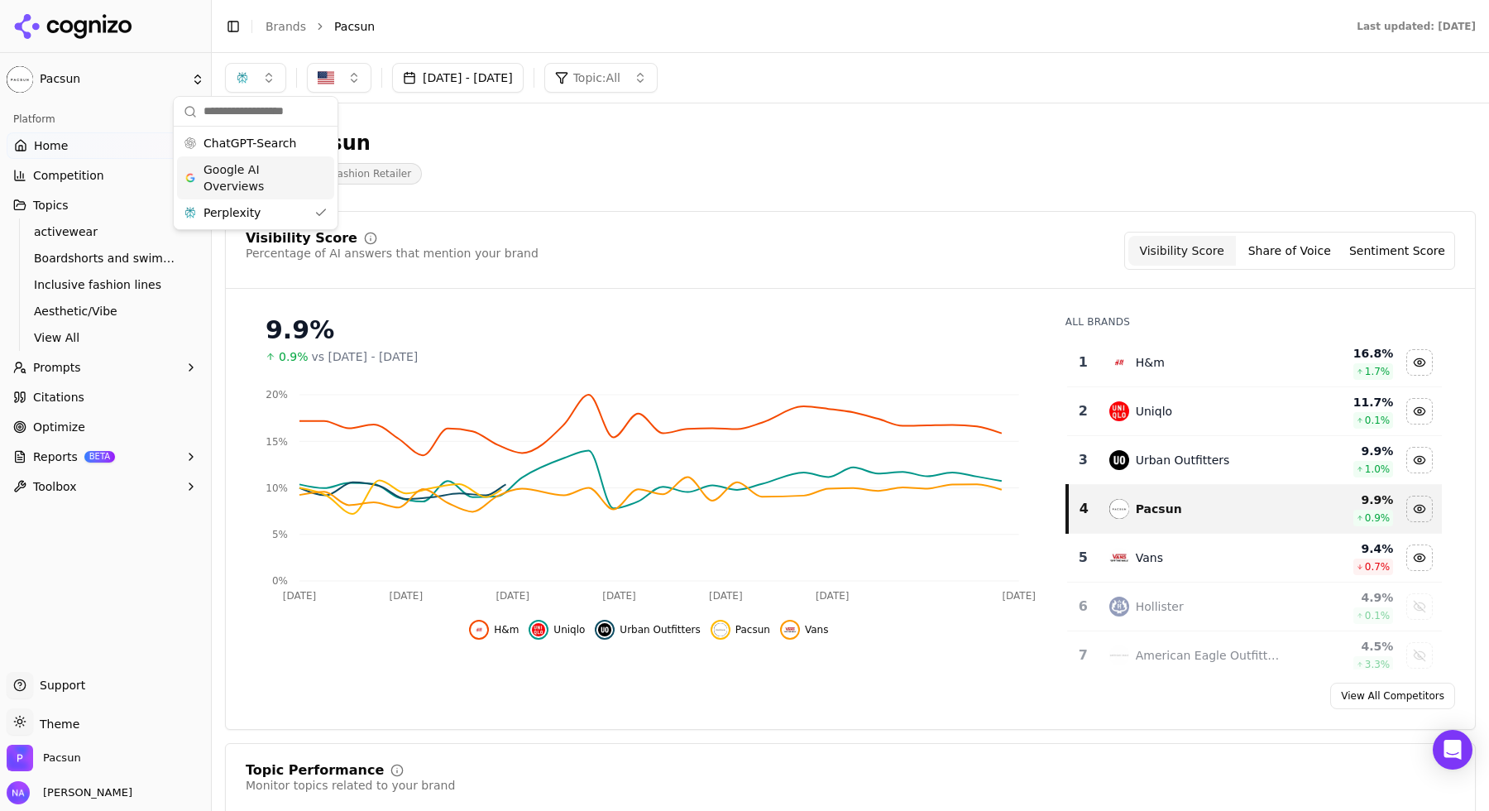
click at [502, 177] on div "Pacsun Youth Fashion Retailer" at bounding box center [595, 157] width 741 height 55
